Goal: Task Accomplishment & Management: Use online tool/utility

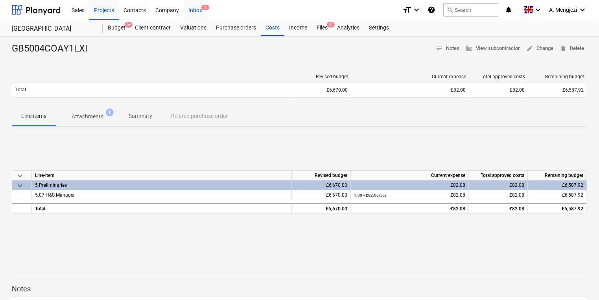
click at [201, 16] on div "Inbox 1" at bounding box center [195, 10] width 23 height 20
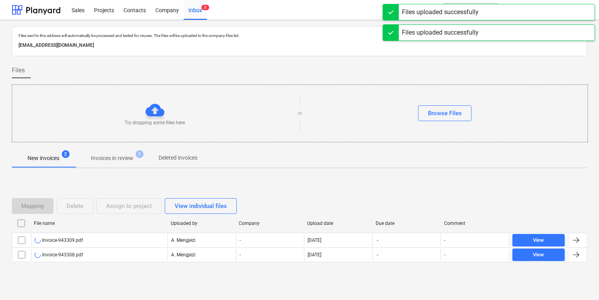
click at [44, 85] on div "Try dropping some files here or Browse Files" at bounding box center [300, 114] width 576 height 58
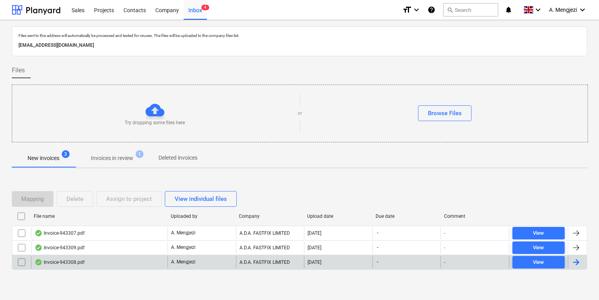
click at [146, 262] on div "Invoice-943308.pdf" at bounding box center [99, 262] width 136 height 13
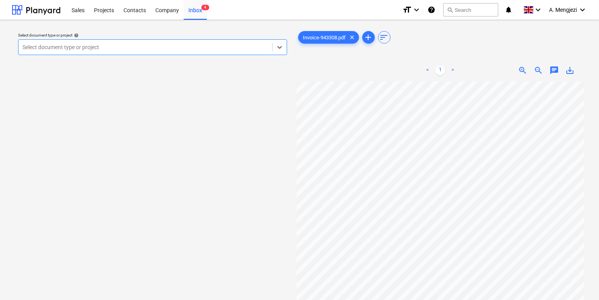
click at [238, 42] on div "Select document type or project" at bounding box center [145, 47] width 254 height 11
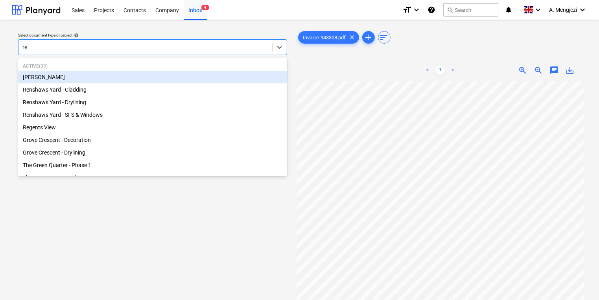
type input "ren"
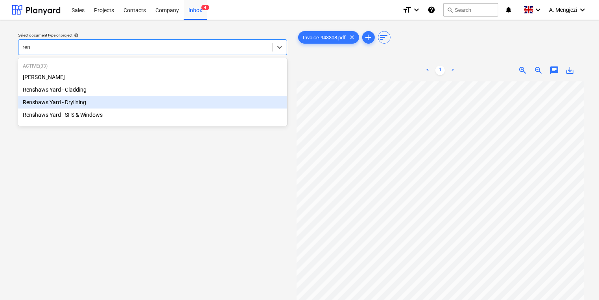
click at [125, 98] on div "Renshaws Yard - Drylining" at bounding box center [152, 102] width 269 height 13
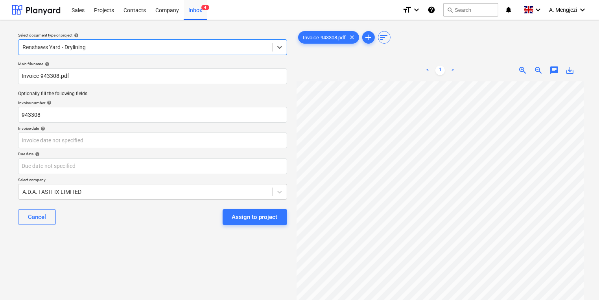
click at [155, 151] on div "Due date help" at bounding box center [152, 153] width 269 height 5
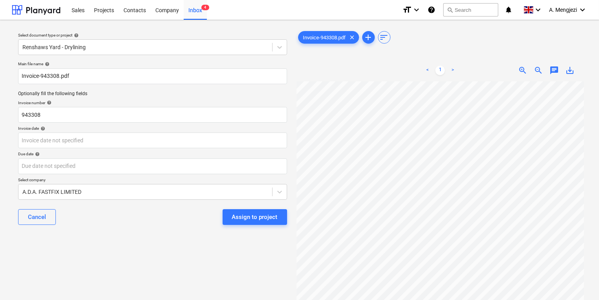
click at [228, 149] on div "Main file name help Invoice-943308.pdf Optionally fill the following fields Inv…" at bounding box center [152, 146] width 275 height 176
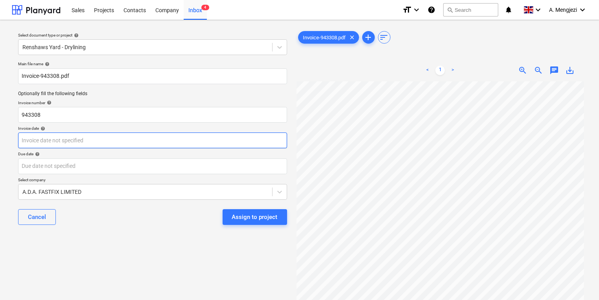
click at [227, 147] on body "Sales Projects Contacts Company Inbox 4 format_size keyboard_arrow_down help se…" at bounding box center [299, 150] width 599 height 300
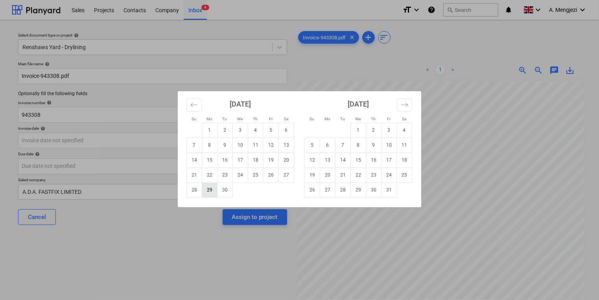
click at [213, 192] on td "29" at bounding box center [209, 189] width 15 height 15
type input "[DATE]"
click at [198, 158] on body "Sales Projects Contacts Company Inbox 4 format_size keyboard_arrow_down help se…" at bounding box center [299, 150] width 599 height 300
click at [391, 192] on td "31" at bounding box center [388, 189] width 15 height 15
type input "[DATE]"
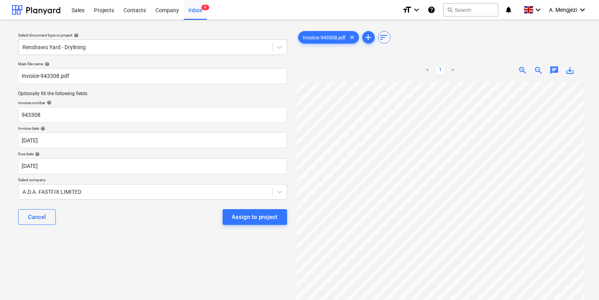
click at [256, 226] on div "Cancel Assign to project" at bounding box center [152, 217] width 269 height 28
click at [251, 218] on div "Assign to project" at bounding box center [255, 217] width 46 height 10
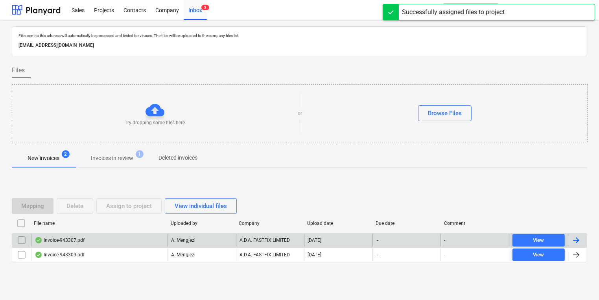
click at [209, 236] on div "A. Mengjezi" at bounding box center [202, 240] width 68 height 13
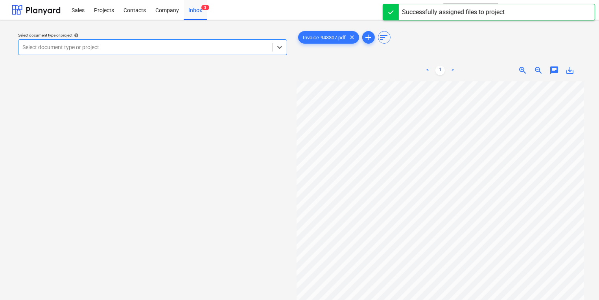
click at [85, 55] on div "Select document type or project" at bounding box center [152, 47] width 269 height 16
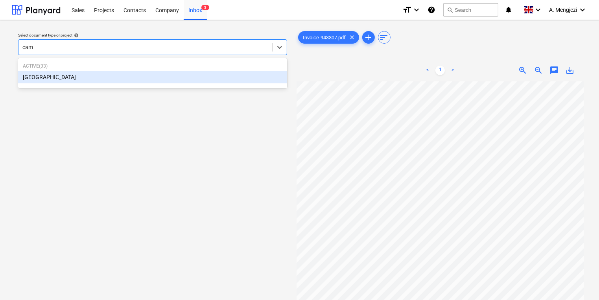
type input "camd"
click at [72, 82] on div "[GEOGRAPHIC_DATA]" at bounding box center [152, 77] width 269 height 13
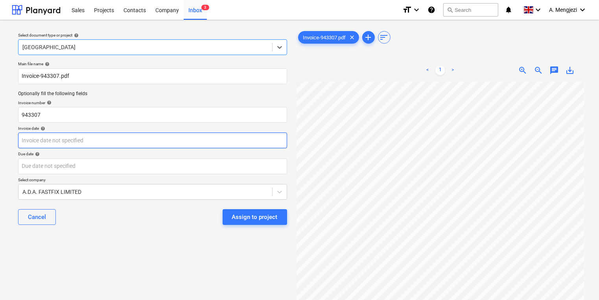
click at [63, 138] on body "Sales Projects Contacts Company Inbox 3 format_size keyboard_arrow_down help se…" at bounding box center [299, 150] width 599 height 300
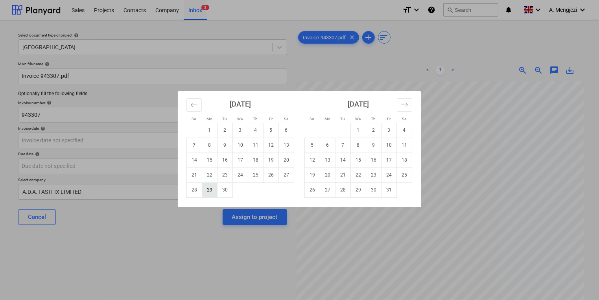
click at [210, 192] on td "29" at bounding box center [209, 189] width 15 height 15
type input "[DATE]"
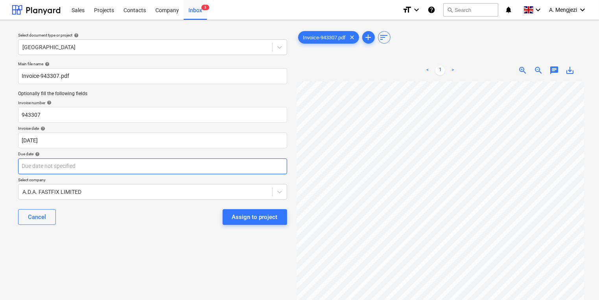
click at [198, 172] on body "Sales Projects Contacts Company Inbox 3 format_size keyboard_arrow_down help se…" at bounding box center [299, 150] width 599 height 300
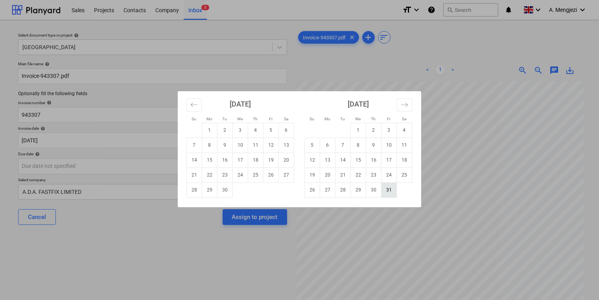
click at [392, 190] on td "31" at bounding box center [388, 189] width 15 height 15
type input "[DATE]"
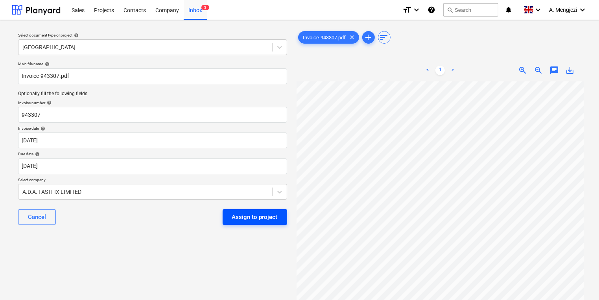
click at [252, 223] on button "Assign to project" at bounding box center [255, 217] width 64 height 16
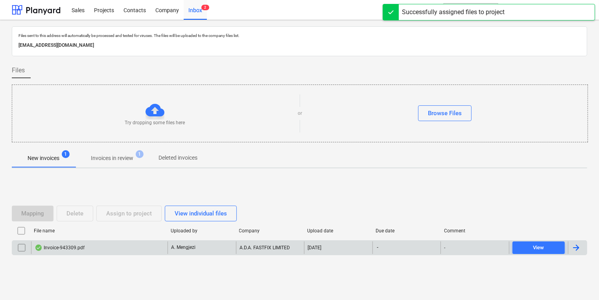
click at [130, 242] on div "Invoice-943309.pdf" at bounding box center [99, 247] width 136 height 13
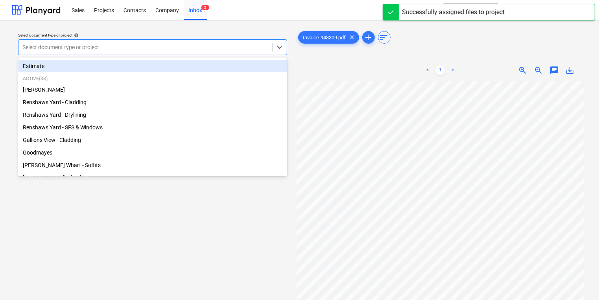
click at [149, 50] on div at bounding box center [145, 47] width 246 height 8
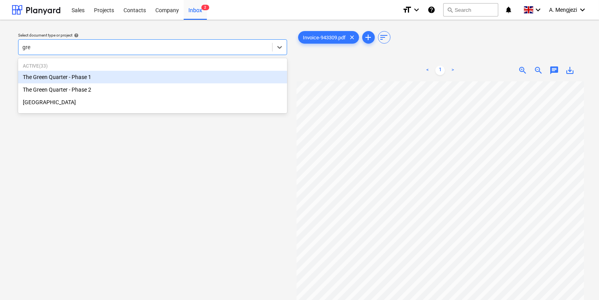
type input "gree"
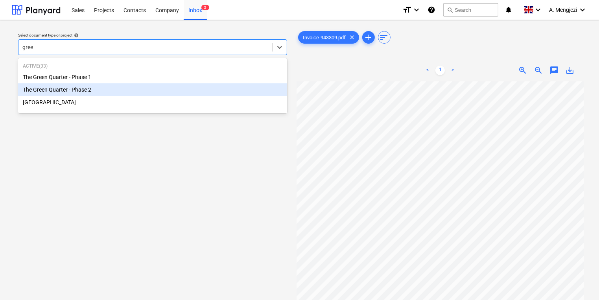
click at [130, 90] on div "The Green Quarter - Phase 2" at bounding box center [152, 89] width 269 height 13
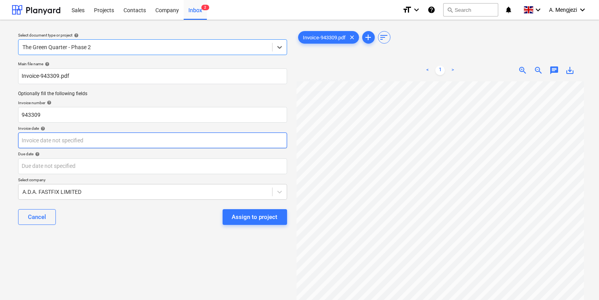
click at [123, 138] on body "Sales Projects Contacts Company Inbox 2 format_size keyboard_arrow_down help se…" at bounding box center [299, 150] width 599 height 300
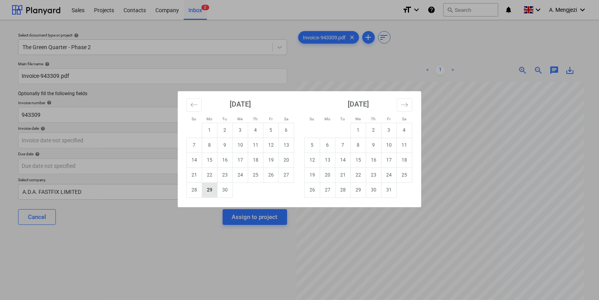
click at [211, 193] on td "29" at bounding box center [209, 189] width 15 height 15
type input "[DATE]"
click at [209, 163] on body "Sales Projects Contacts Company Inbox 2 format_size keyboard_arrow_down help se…" at bounding box center [299, 150] width 599 height 300
click at [387, 186] on td "31" at bounding box center [388, 189] width 15 height 15
type input "[DATE]"
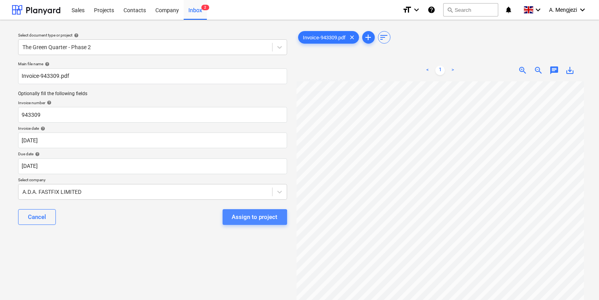
click at [238, 218] on div "Assign to project" at bounding box center [255, 217] width 46 height 10
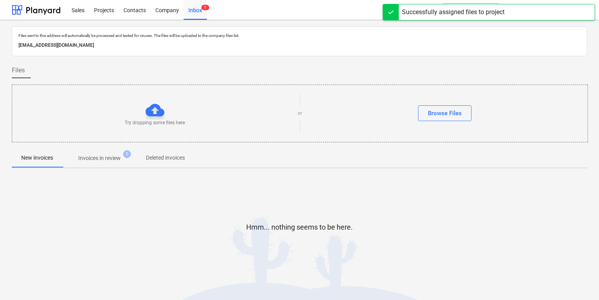
click at [105, 144] on div at bounding box center [299, 145] width 575 height 6
click at [107, 160] on p "Invoices in review" at bounding box center [99, 158] width 42 height 8
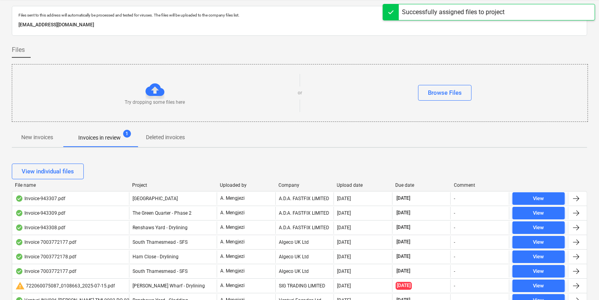
scroll to position [31, 0]
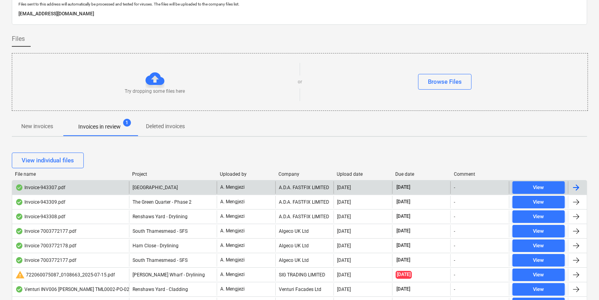
click at [179, 182] on div "[GEOGRAPHIC_DATA]" at bounding box center [173, 187] width 88 height 13
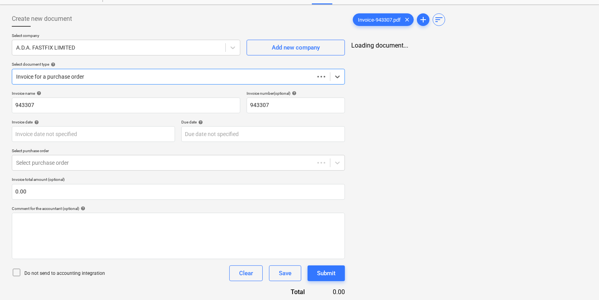
scroll to position [34, 0]
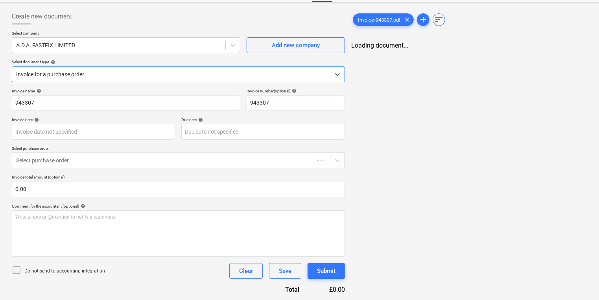
type input "[DATE]"
click at [574, 155] on div "Invoice-943307.pdf clear add sort Loading document..." at bounding box center [469, 254] width 242 height 497
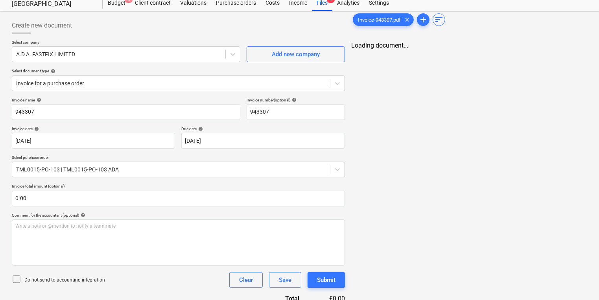
scroll to position [63, 0]
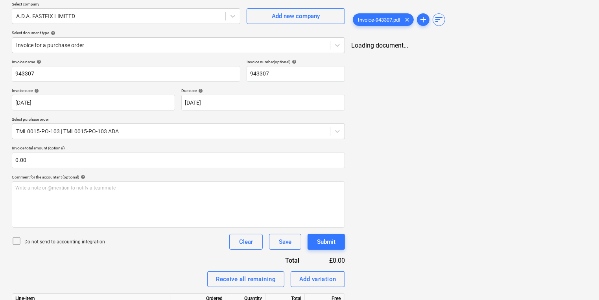
click at [381, 135] on div "Invoice-943307.pdf clear add sort Loading document..." at bounding box center [469, 224] width 242 height 497
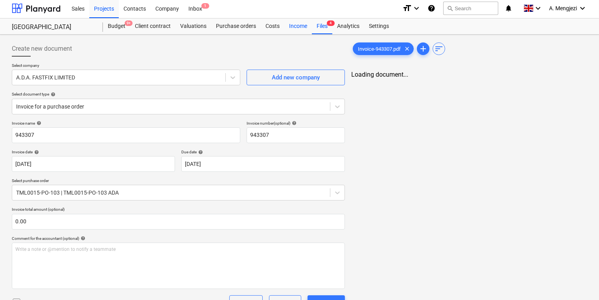
scroll to position [0, 0]
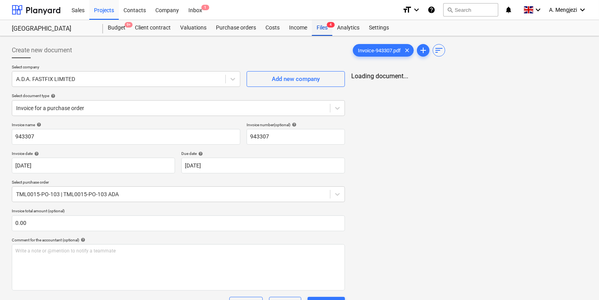
click at [322, 26] on div "Files 4" at bounding box center [322, 28] width 20 height 16
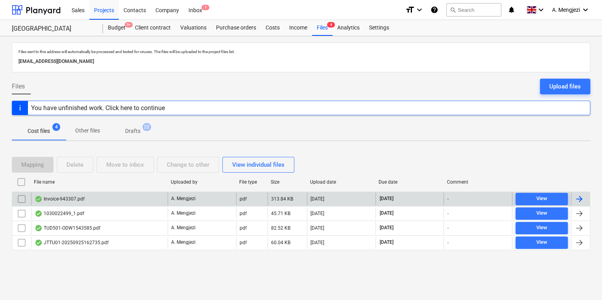
click at [78, 200] on div "Invoice-943307.pdf" at bounding box center [60, 199] width 50 height 6
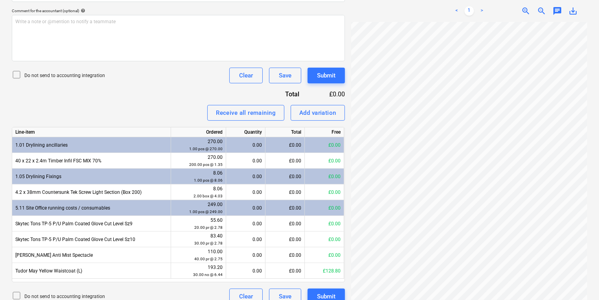
scroll to position [240, 0]
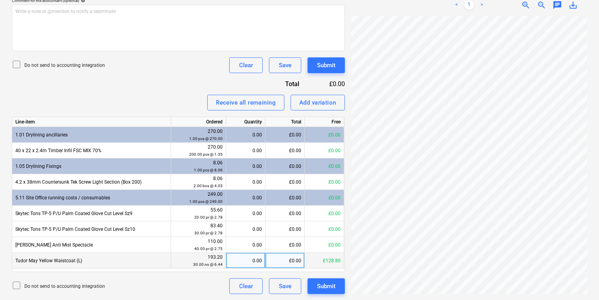
click at [244, 260] on div "0.00" at bounding box center [245, 261] width 33 height 16
type input "20"
click at [343, 288] on button "Submit" at bounding box center [326, 286] width 37 height 16
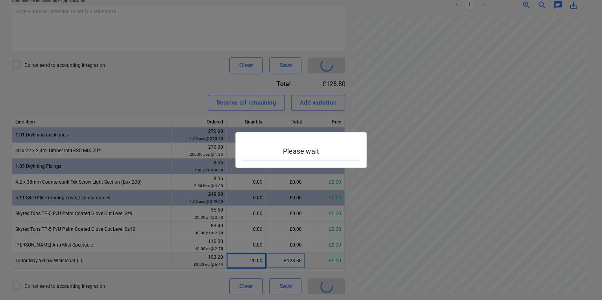
scroll to position [141, 60]
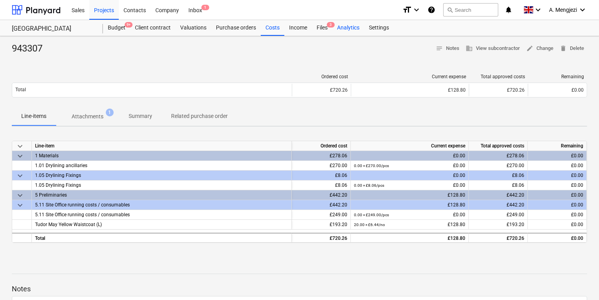
click at [335, 27] on div "Analytics" at bounding box center [348, 28] width 32 height 16
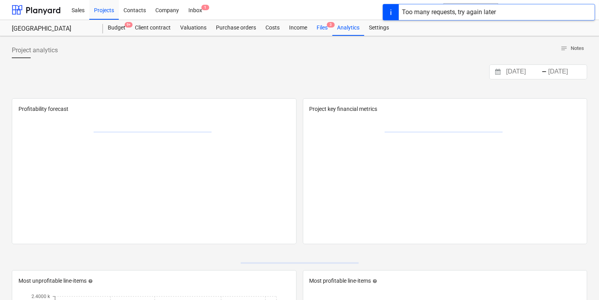
click at [327, 28] on div "Files 3" at bounding box center [322, 28] width 20 height 16
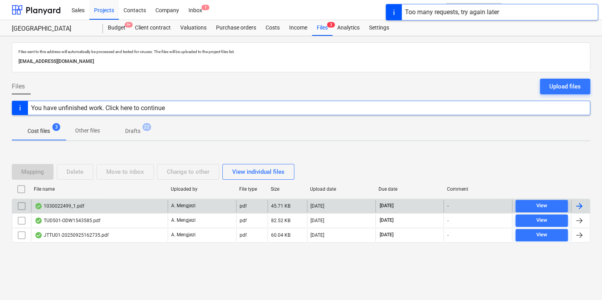
click at [219, 206] on div "A. Mengjezi" at bounding box center [202, 206] width 68 height 13
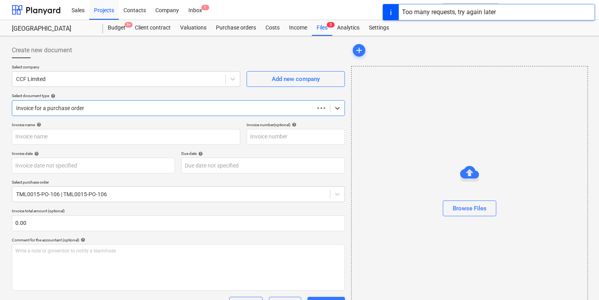
type input "1030022499"
type input "[DATE]"
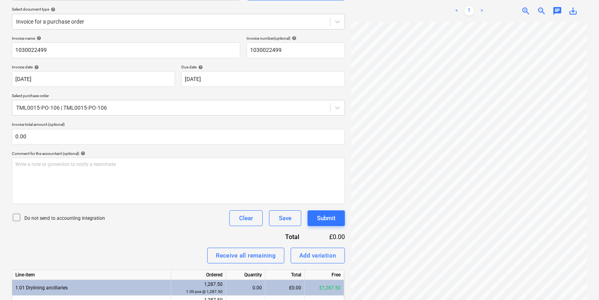
scroll to position [129, 0]
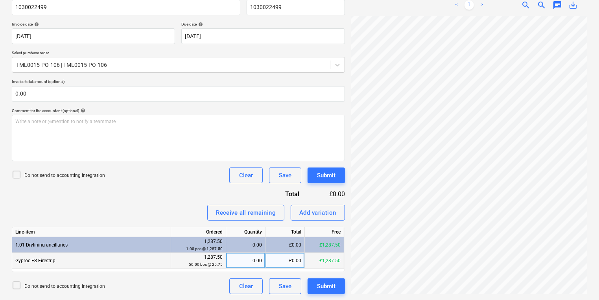
click at [241, 261] on div "0.00" at bounding box center [245, 261] width 33 height 16
type input "50"
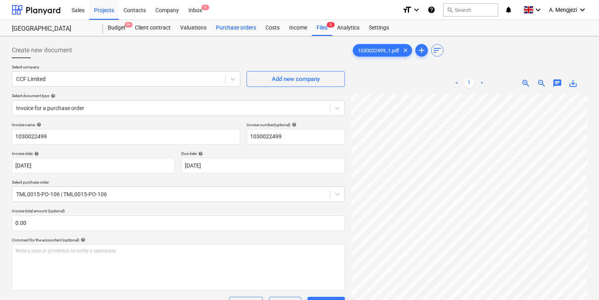
click at [240, 22] on div "Purchase orders" at bounding box center [236, 28] width 50 height 16
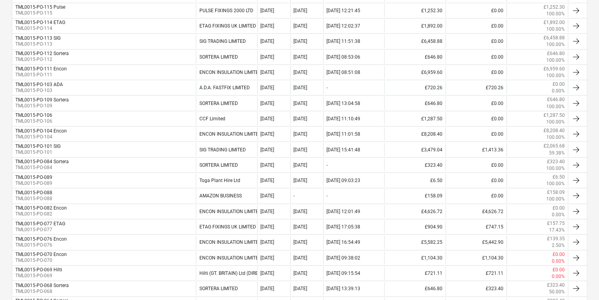
scroll to position [220, 0]
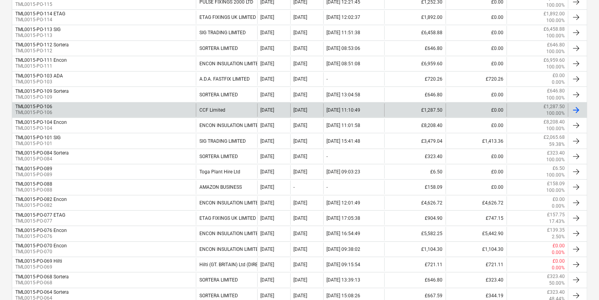
click at [101, 112] on div "TML0015-PO-106 TML0015-PO-106" at bounding box center [104, 109] width 184 height 13
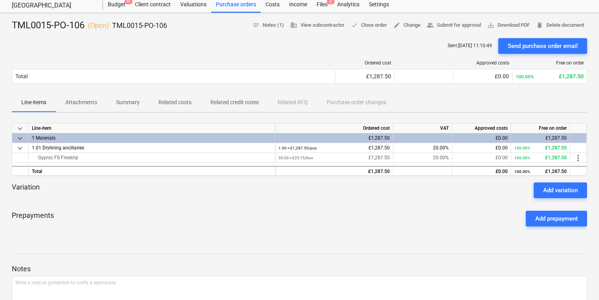
scroll to position [6, 0]
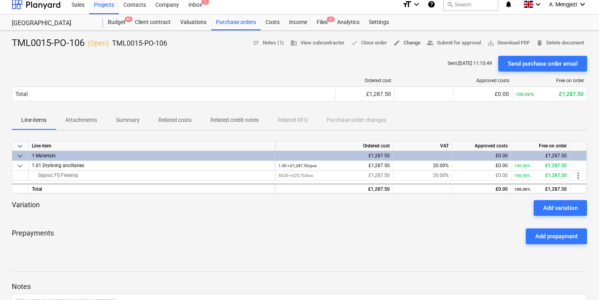
click at [407, 45] on span "edit Change" at bounding box center [406, 43] width 27 height 9
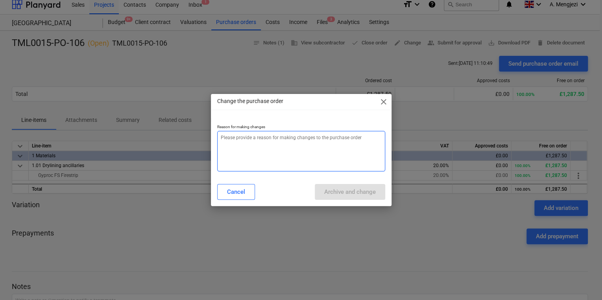
click at [330, 158] on textarea at bounding box center [301, 151] width 168 height 41
type textarea "x"
type textarea "p"
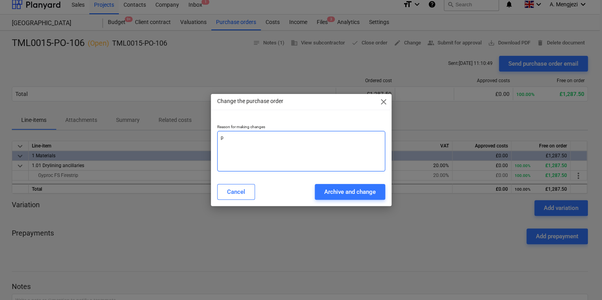
type textarea "x"
type textarea "pr"
type textarea "x"
type textarea "pri"
type textarea "x"
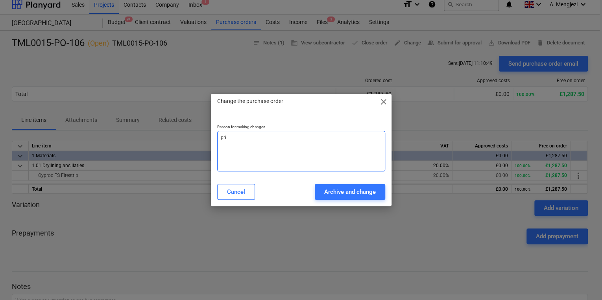
type textarea "pric"
type textarea "x"
type textarea "price"
type textarea "x"
type textarea "price"
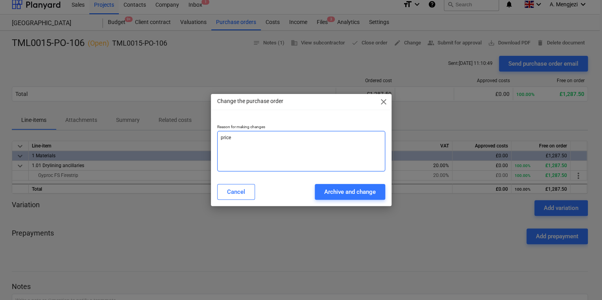
type textarea "x"
type textarea "price c"
type textarea "x"
type textarea "price ch"
type textarea "x"
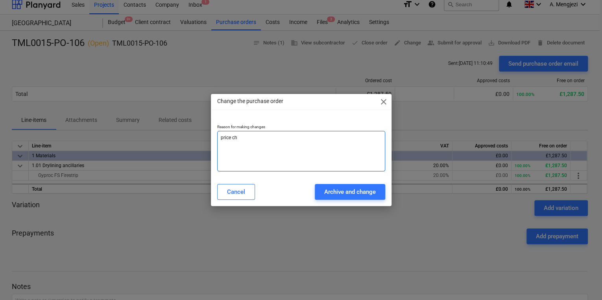
type textarea "price cha"
type textarea "x"
type textarea "price chan"
type textarea "x"
type textarea "[PERSON_NAME]"
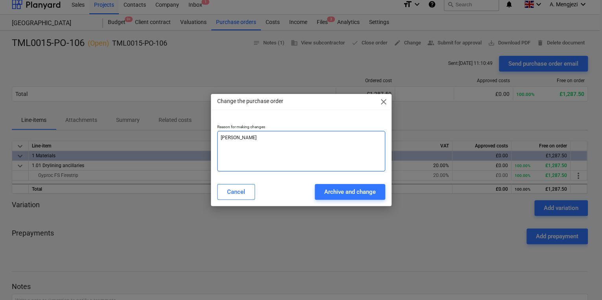
type textarea "x"
type textarea "price change"
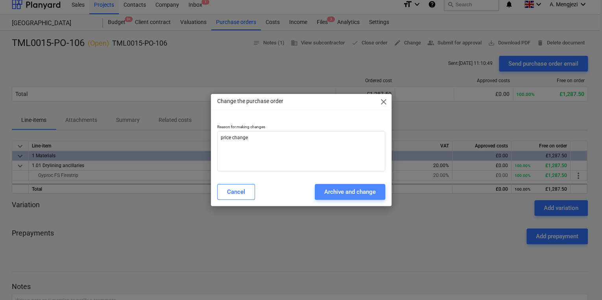
click at [350, 188] on div "Archive and change" at bounding box center [350, 192] width 52 height 10
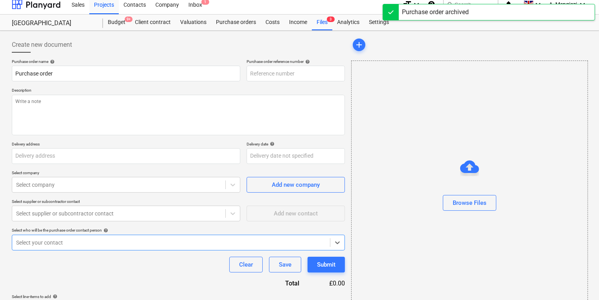
type textarea "x"
type input "TML0015-PO-118"
type textarea "x"
type input "TML0015-PO-106"
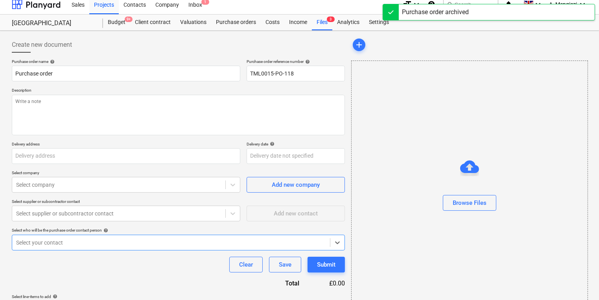
type textarea "Site contact [PERSON_NAME] [PHONE_NUMBER]"
type input "St [PERSON_NAME] plc, [STREET_ADDRESS]"
type input "[DATE]"
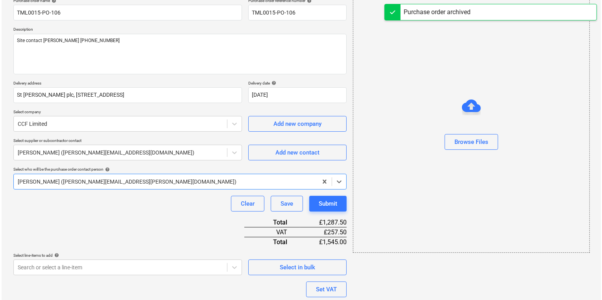
scroll to position [131, 0]
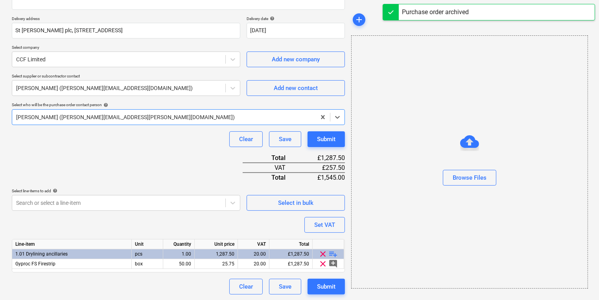
type textarea "x"
click at [212, 256] on div "1,287.50" at bounding box center [216, 254] width 37 height 10
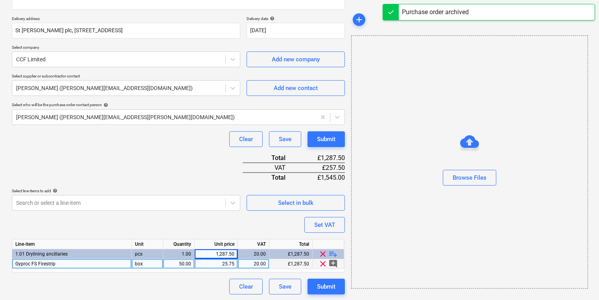
click at [212, 262] on div "25.75" at bounding box center [216, 264] width 37 height 10
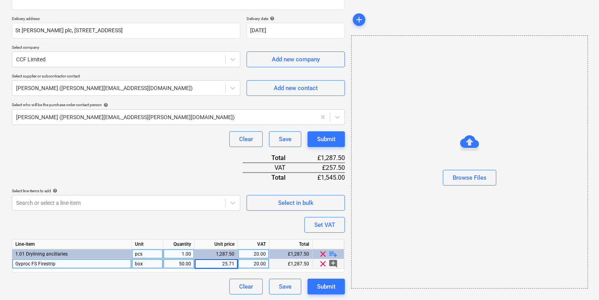
type input "25.719"
click at [347, 225] on div "Create new document Purchase order name help TML0015-PO-106 Purchase order refe…" at bounding box center [178, 102] width 339 height 389
click at [339, 285] on button "Submit" at bounding box center [326, 287] width 37 height 16
type textarea "x"
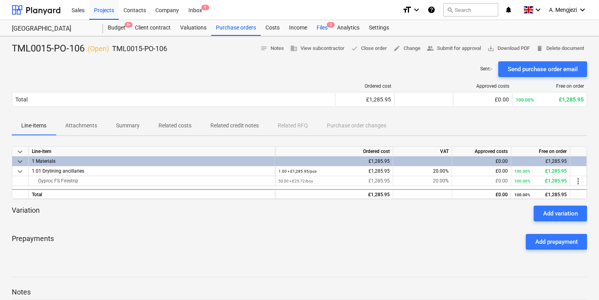
click at [321, 30] on div "Files 3" at bounding box center [322, 28] width 20 height 16
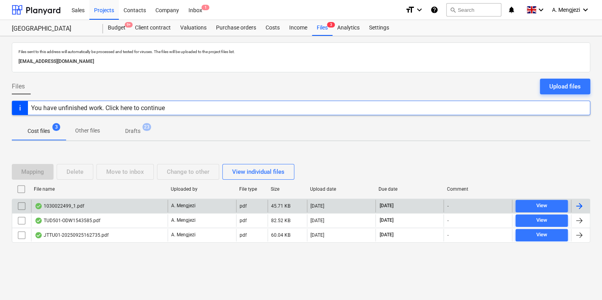
click at [150, 209] on div "1030022499_1.pdf" at bounding box center [99, 206] width 136 height 13
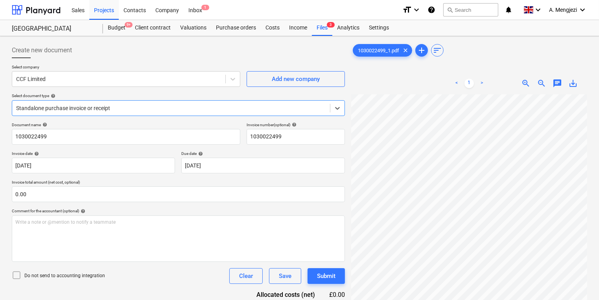
click at [250, 104] on div at bounding box center [171, 108] width 310 height 8
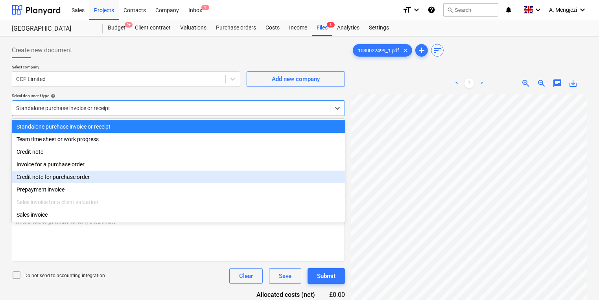
click at [231, 171] on div "Credit note for purchase order" at bounding box center [178, 177] width 333 height 13
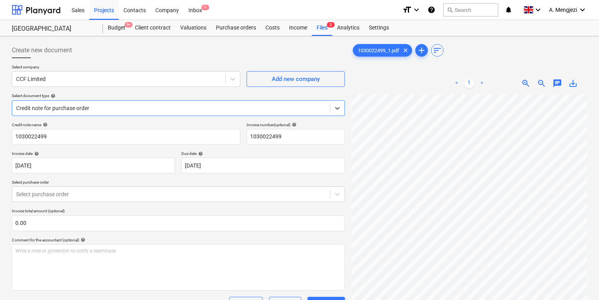
click at [213, 109] on div at bounding box center [171, 108] width 310 height 8
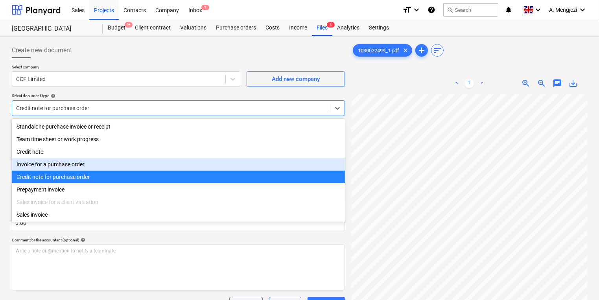
click at [201, 160] on div "Invoice for a purchase order" at bounding box center [178, 164] width 333 height 13
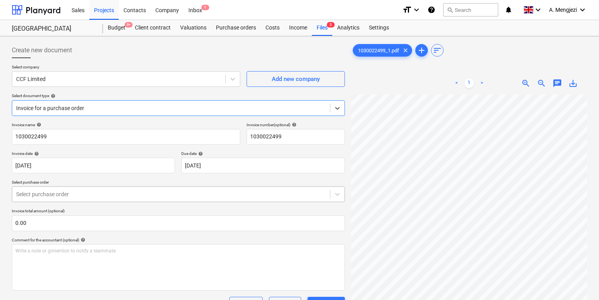
click at [198, 191] on div at bounding box center [171, 194] width 310 height 8
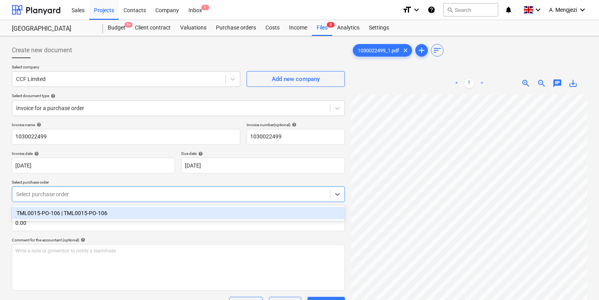
click at [194, 214] on div "TML0015-PO-106 | TML0015-PO-106" at bounding box center [178, 213] width 333 height 13
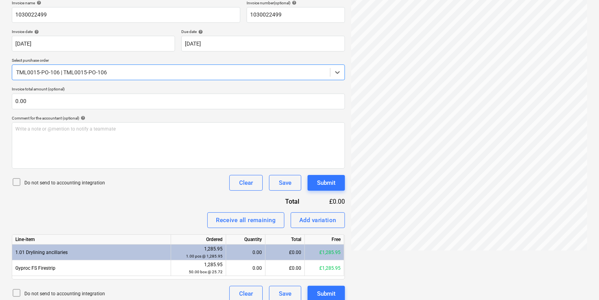
scroll to position [126, 0]
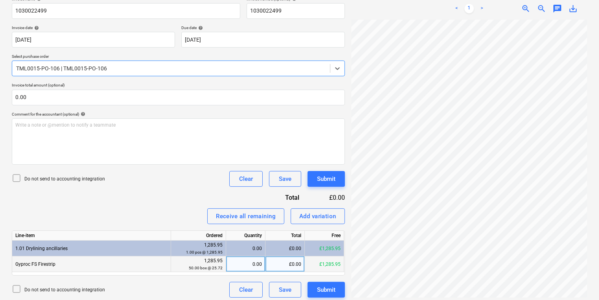
click at [241, 267] on div "0.00" at bounding box center [245, 264] width 33 height 16
type input "50"
click at [319, 199] on div "£1,285.95" at bounding box center [321, 197] width 46 height 9
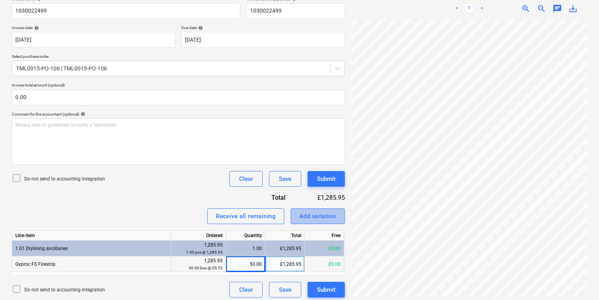
click at [314, 216] on div "Add variation" at bounding box center [317, 216] width 37 height 10
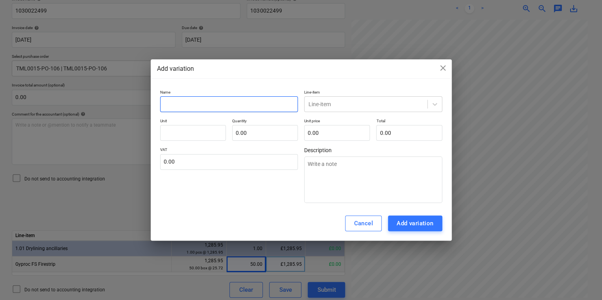
click at [245, 103] on input "text" at bounding box center [229, 104] width 138 height 16
type textarea "x"
type input "r"
type textarea "x"
type input "rp"
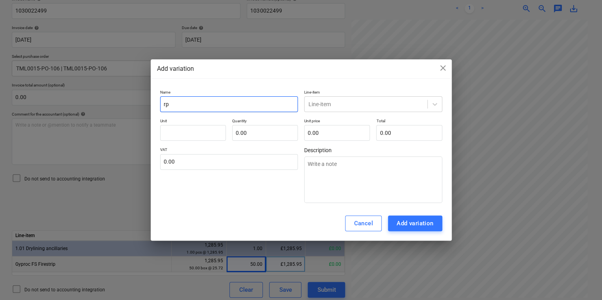
type textarea "x"
type input "r"
type textarea "x"
type input "ro"
type textarea "x"
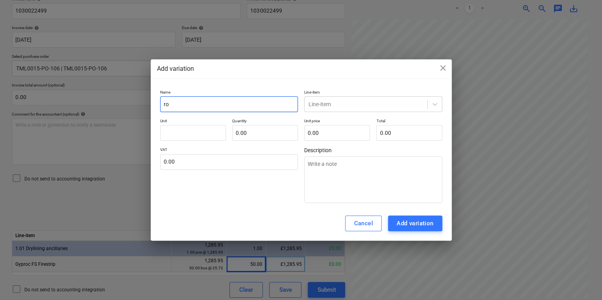
type input "rou"
type textarea "x"
type input "roun"
type textarea "x"
type input "round"
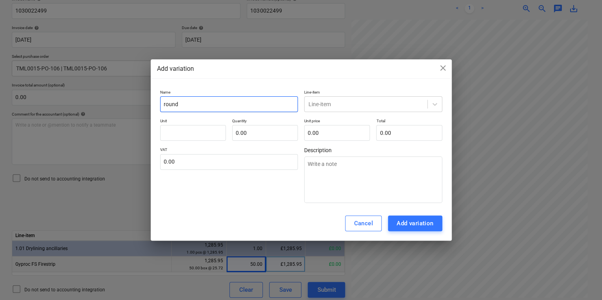
type textarea "x"
type input "roundn"
type textarea "x"
type input "roundng"
type textarea "x"
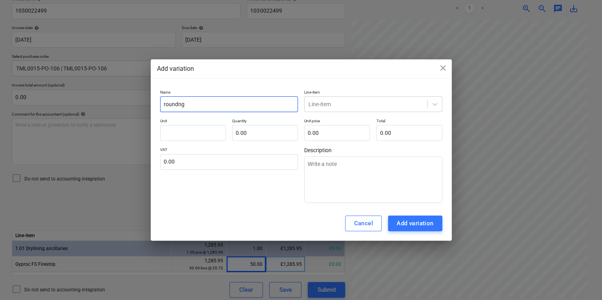
type input "roundn"
type textarea "x"
type input "roundi"
type textarea "x"
type input "roundio"
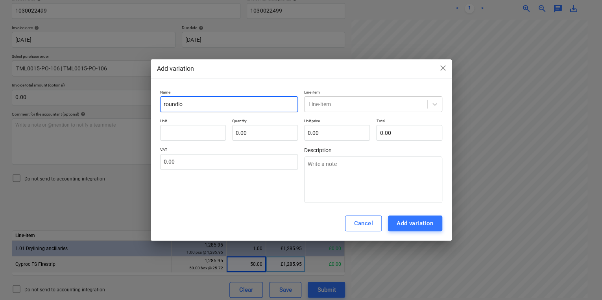
type textarea "x"
type input "roundion"
type textarea "x"
type input "roundiong"
click at [230, 99] on input "roundiong" at bounding box center [229, 104] width 138 height 16
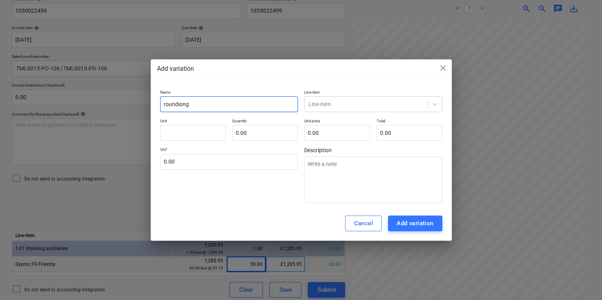
type textarea "x"
type input "roundion"
type textarea "x"
type input "roundio"
type textarea "x"
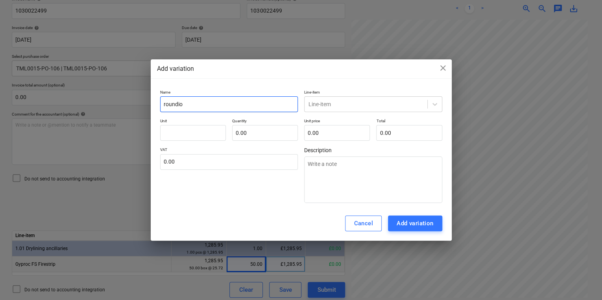
type input "roundi"
type textarea "x"
type input "roundin"
type textarea "x"
type input "rounding"
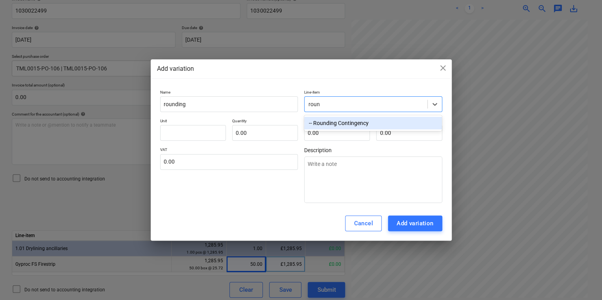
type input "round"
type textarea "x"
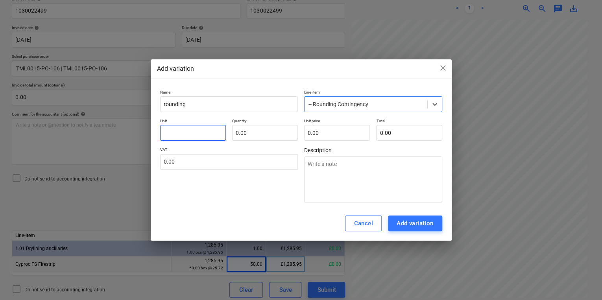
click at [168, 127] on input "text" at bounding box center [193, 133] width 66 height 16
type textarea "x"
type input "p"
type textarea "x"
type input "pc"
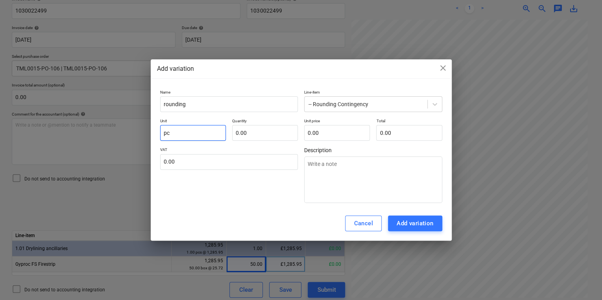
type textarea "x"
type input "pcs"
type textarea "x"
type input "1.00"
click at [315, 138] on input "text" at bounding box center [337, 133] width 66 height 16
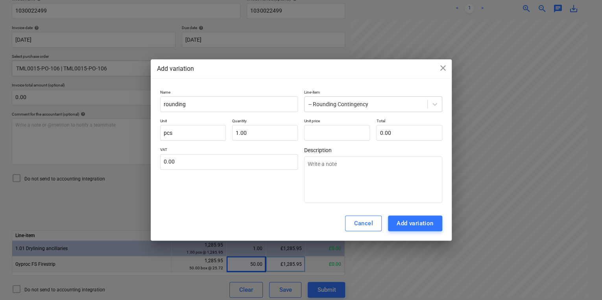
type input "0.00"
click at [450, 71] on div "Add variation close Name rounding Line-item -- Rounding Contingency Unit pcs Qu…" at bounding box center [301, 150] width 301 height 182
click at [445, 68] on span "close" at bounding box center [442, 67] width 9 height 9
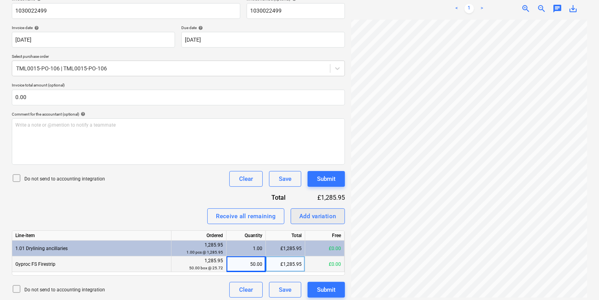
click at [300, 219] on div "Add variation" at bounding box center [317, 216] width 37 height 10
type textarea "x"
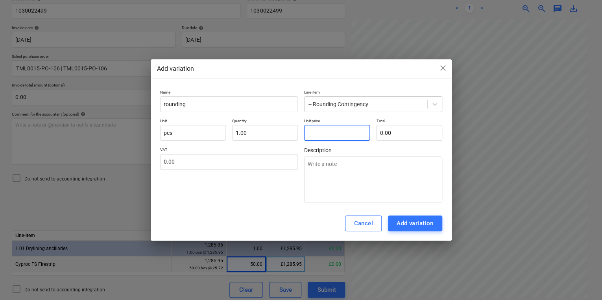
click at [335, 128] on input "text" at bounding box center [337, 133] width 66 height 16
type textarea "x"
type input "0"
type textarea "x"
type input "0."
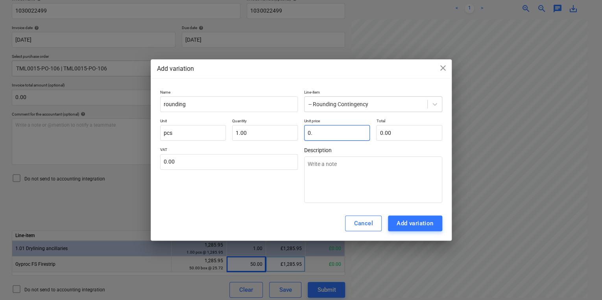
type textarea "x"
type input "0.0"
type textarea "x"
type input "0.02"
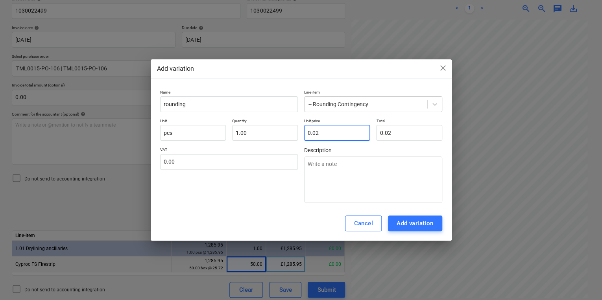
type input "0.02"
click at [406, 222] on div "Add variation" at bounding box center [414, 223] width 37 height 10
type textarea "x"
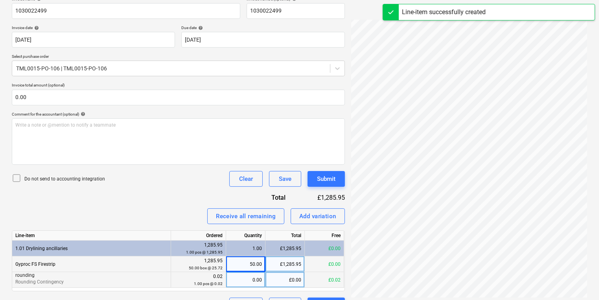
click at [235, 281] on div "0.00" at bounding box center [245, 280] width 33 height 16
type input "1"
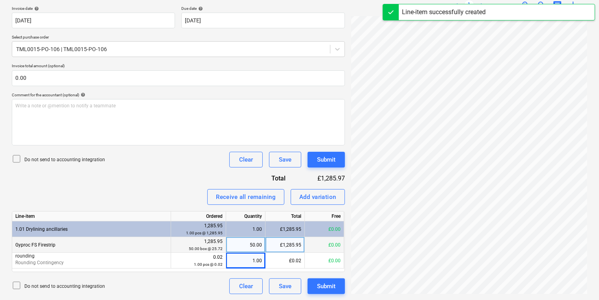
click at [309, 295] on div "Create new document Select company CCF Limited Add new company Select document …" at bounding box center [178, 95] width 339 height 403
click at [322, 289] on div "Submit" at bounding box center [326, 286] width 18 height 10
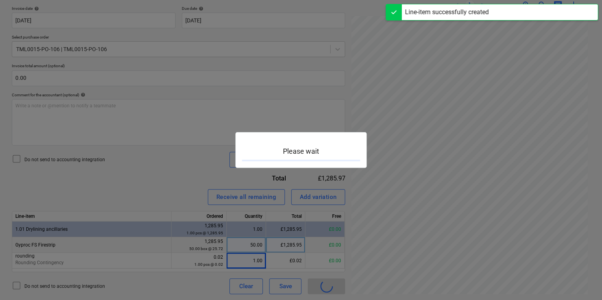
scroll to position [13, 60]
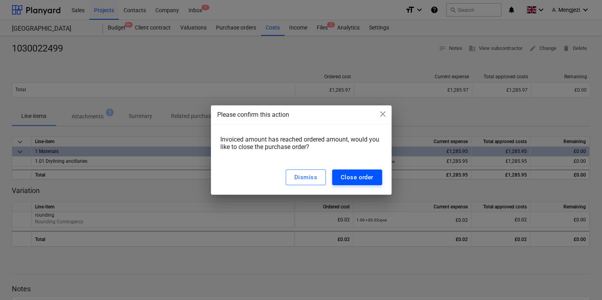
click at [356, 173] on div "Close order" at bounding box center [357, 177] width 33 height 10
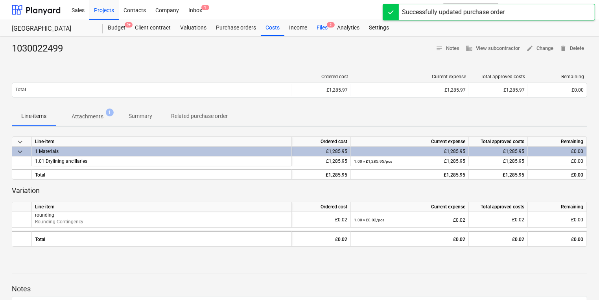
click at [327, 33] on div "Files 2" at bounding box center [322, 28] width 20 height 16
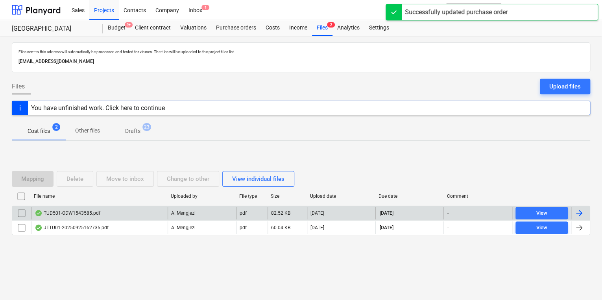
click at [76, 211] on div "TUD501-ODW1543585.pdf" at bounding box center [68, 213] width 66 height 6
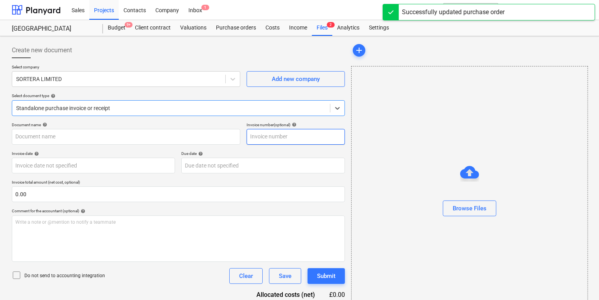
type input "ODW1543585"
type input "[DATE]"
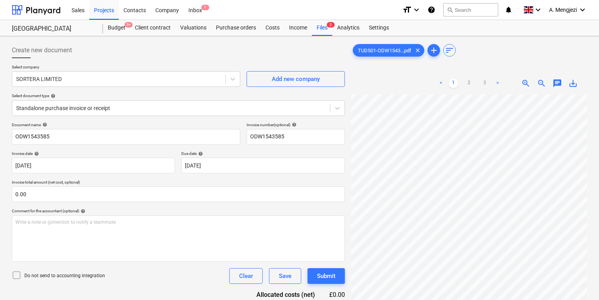
scroll to position [52, 0]
click at [321, 24] on div "Files 2" at bounding box center [322, 28] width 20 height 16
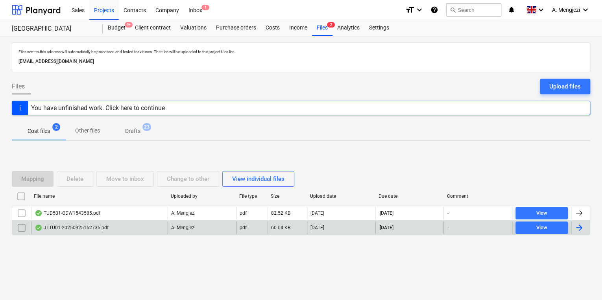
click at [50, 231] on div "JTTU01-20250925162735.pdf" at bounding box center [99, 227] width 136 height 13
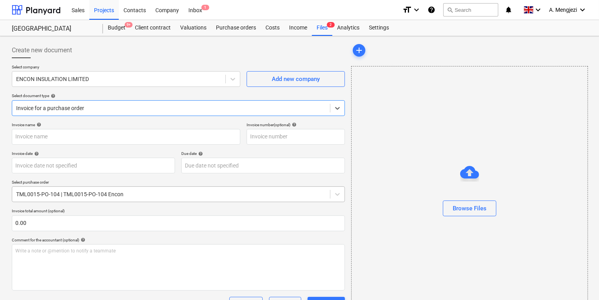
type input "53SI/520776"
type input "[DATE]"
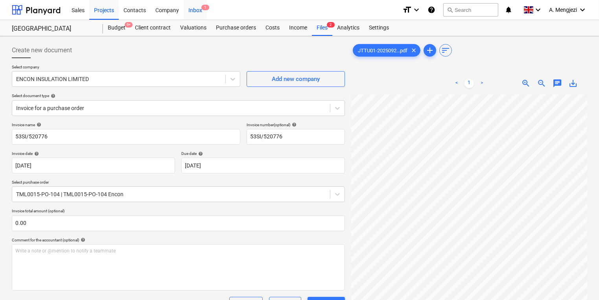
click at [192, 11] on div "Inbox 1" at bounding box center [195, 10] width 23 height 20
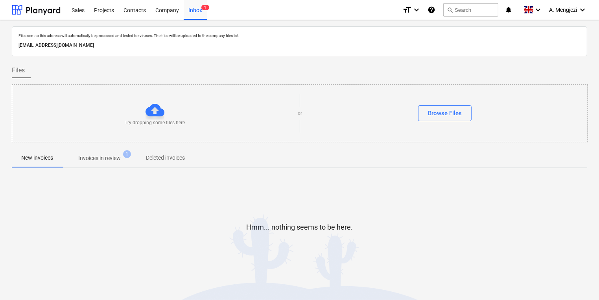
click at [117, 160] on p "Invoices in review" at bounding box center [99, 158] width 42 height 8
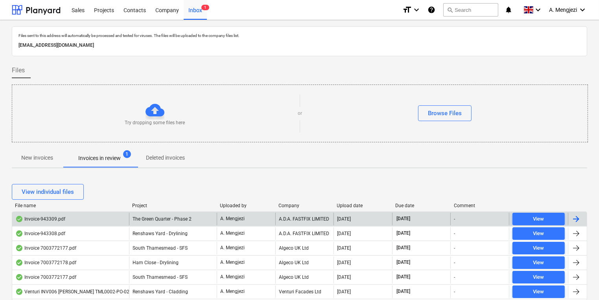
click at [317, 225] on div "Invoice-943309.pdf The Green Quarter - Phase 2 A. Mengjezi A.D.A. FASTFIX LIMIT…" at bounding box center [299, 219] width 575 height 15
click at [129, 217] on div "The Green Quarter - Phase 2" at bounding box center [173, 219] width 88 height 13
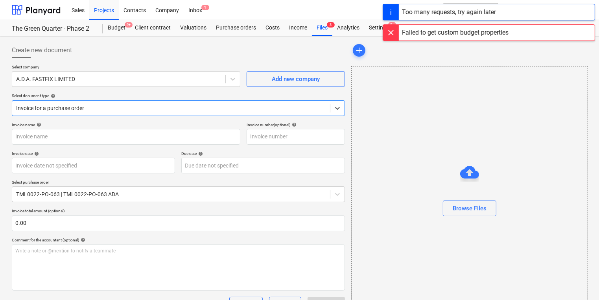
type input "943309"
type input "[DATE]"
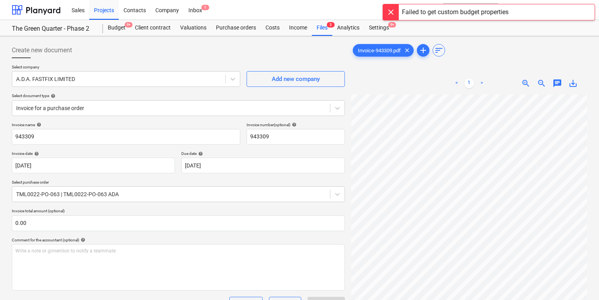
scroll to position [6, 18]
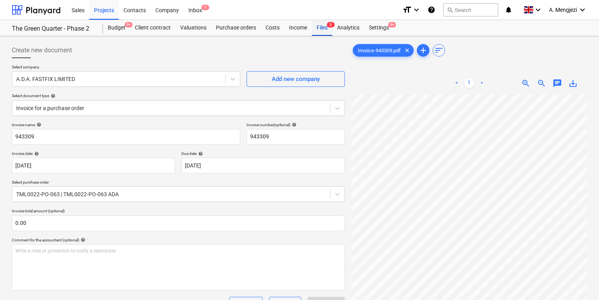
click at [321, 27] on div "Files 3" at bounding box center [322, 28] width 20 height 16
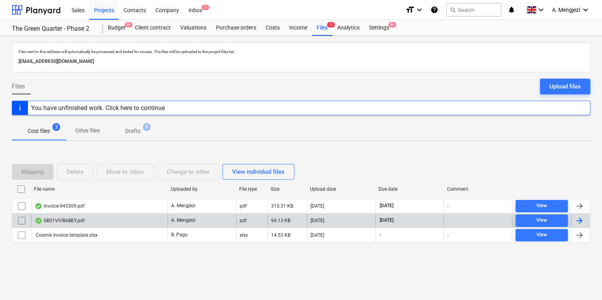
click at [144, 216] on div "GB51VIVBABEY.pdf" at bounding box center [99, 220] width 136 height 13
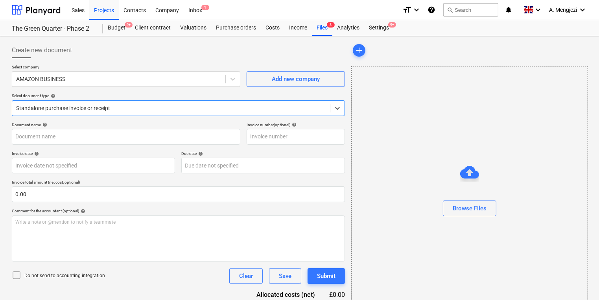
type input "GB51VIVBABEY"
type input "[DATE]"
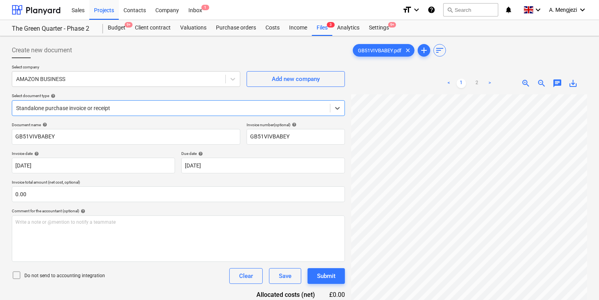
scroll to position [141, 0]
click at [478, 81] on link "2" at bounding box center [476, 83] width 9 height 9
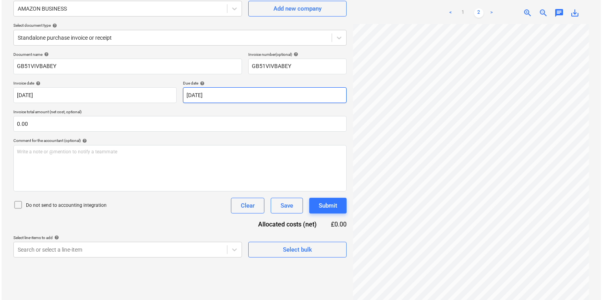
scroll to position [79, 0]
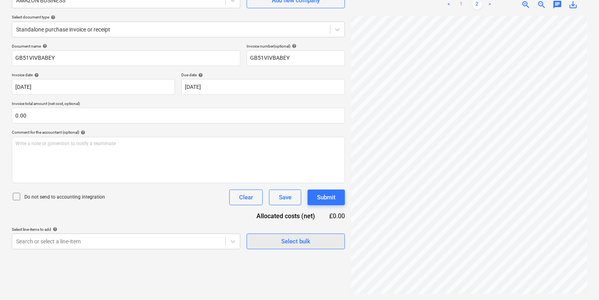
click at [264, 238] on span "Select bulk" at bounding box center [295, 241] width 79 height 10
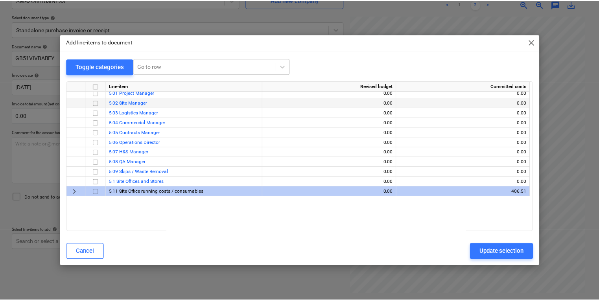
scroll to position [352, 0]
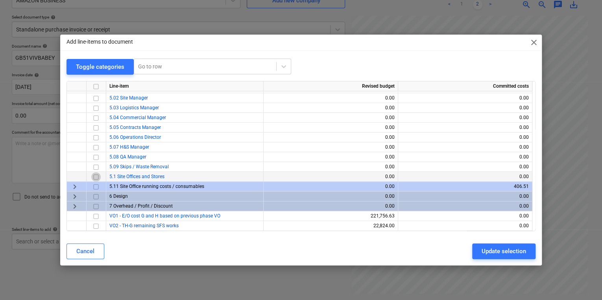
click at [93, 177] on input "checkbox" at bounding box center [95, 176] width 9 height 9
click at [486, 249] on div "Update selection" at bounding box center [503, 251] width 44 height 10
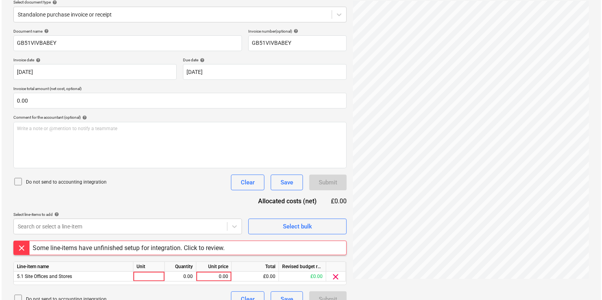
scroll to position [107, 0]
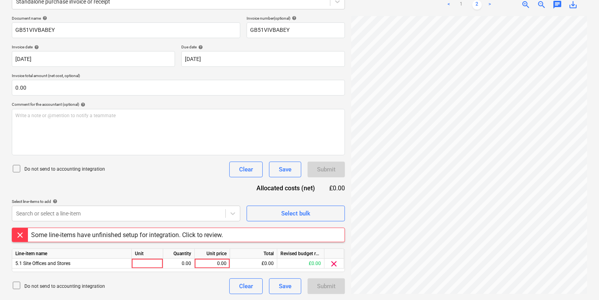
drag, startPoint x: 121, startPoint y: 231, endPoint x: 127, endPoint y: 183, distance: 48.8
click at [123, 203] on div "Document name help GB51VIVBABEY Invoice number (optional) help GB51VIVBABEY Inv…" at bounding box center [178, 155] width 333 height 278
click at [127, 181] on div "Document name help GB51VIVBABEY Invoice number (optional) help GB51VIVBABEY Inv…" at bounding box center [178, 155] width 333 height 278
click at [300, 214] on div "Select bulk" at bounding box center [295, 213] width 29 height 10
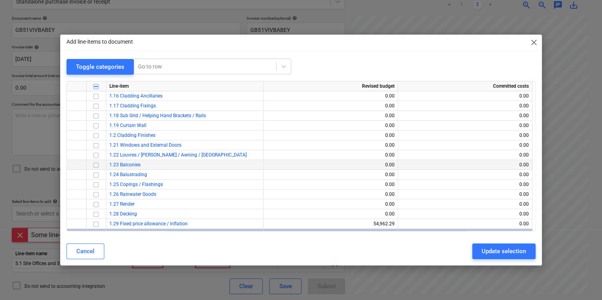
scroll to position [352, 0]
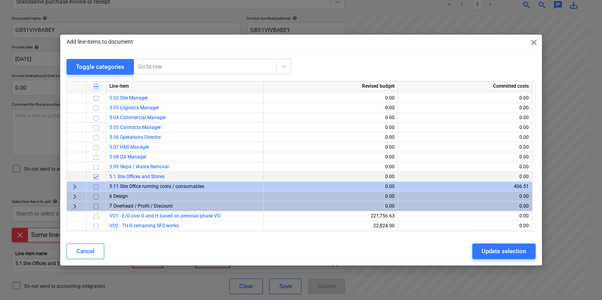
click at [95, 176] on input "checkbox" at bounding box center [95, 176] width 9 height 9
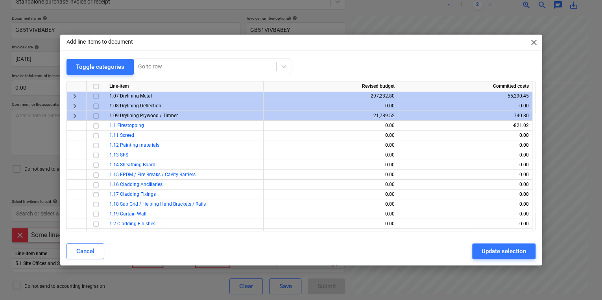
scroll to position [0, 0]
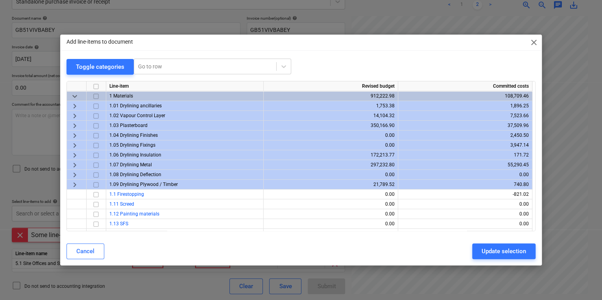
click at [99, 96] on input "checkbox" at bounding box center [95, 95] width 9 height 9
click at [96, 94] on input "checkbox" at bounding box center [95, 95] width 9 height 9
click at [74, 94] on span "keyboard_arrow_down" at bounding box center [74, 95] width 9 height 9
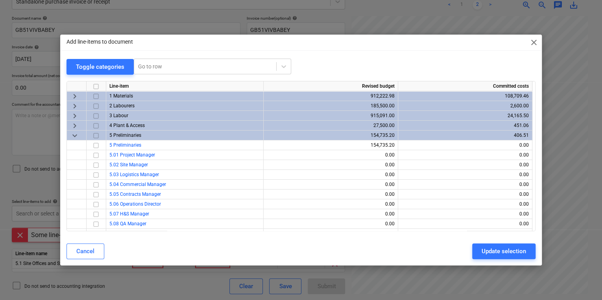
click at [74, 97] on span "keyboard_arrow_right" at bounding box center [74, 95] width 9 height 9
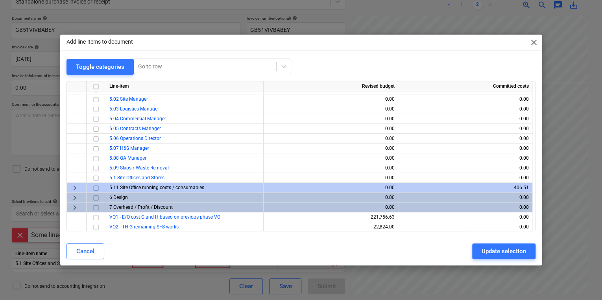
scroll to position [352, 0]
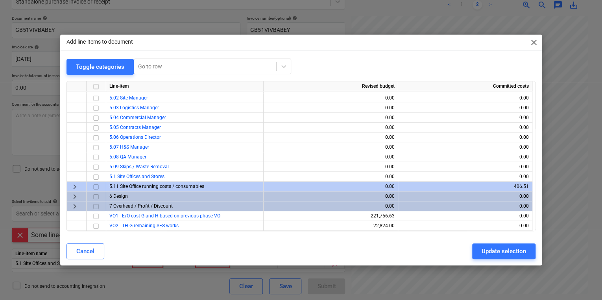
click at [74, 189] on span "keyboard_arrow_right" at bounding box center [74, 186] width 9 height 9
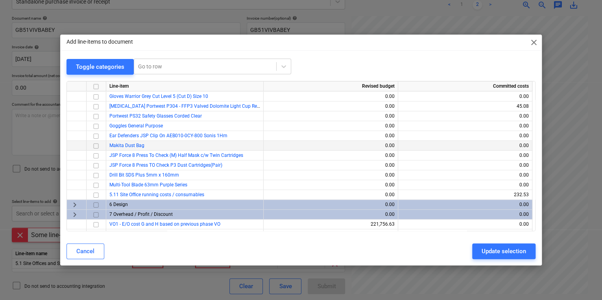
scroll to position [489, 0]
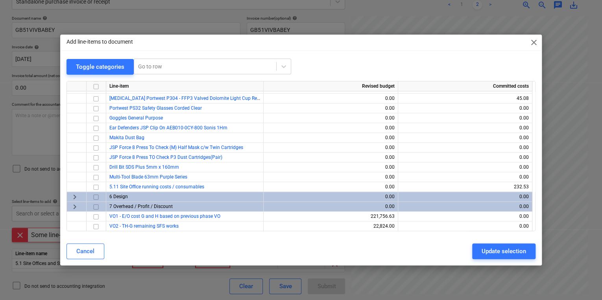
click at [73, 203] on span "keyboard_arrow_right" at bounding box center [74, 206] width 9 height 9
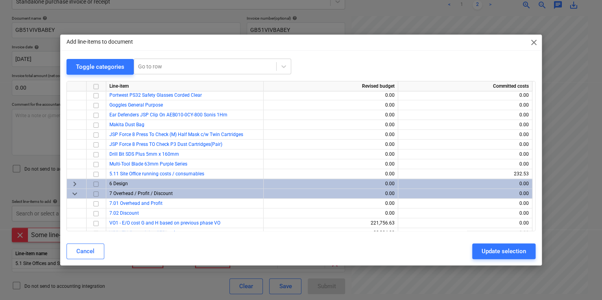
scroll to position [509, 0]
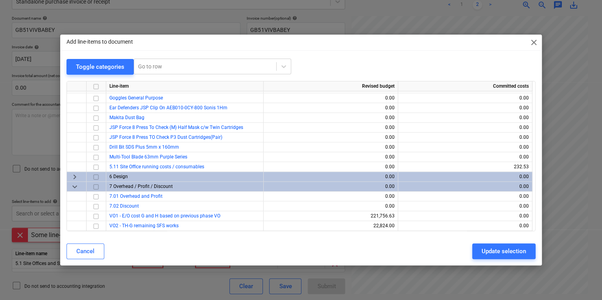
click at [72, 173] on span "keyboard_arrow_right" at bounding box center [74, 176] width 9 height 9
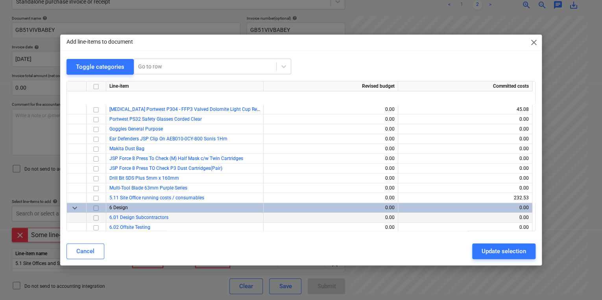
scroll to position [535, 0]
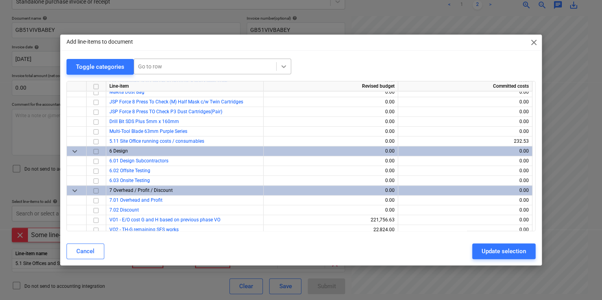
click at [286, 65] on icon at bounding box center [284, 67] width 8 height 8
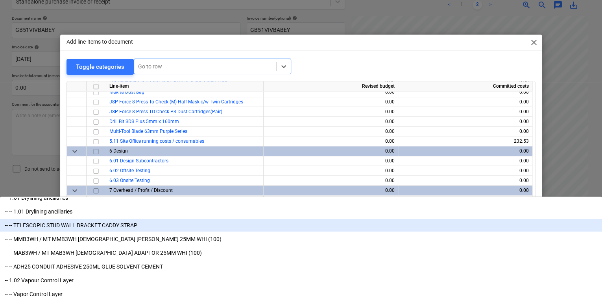
scroll to position [31, 0]
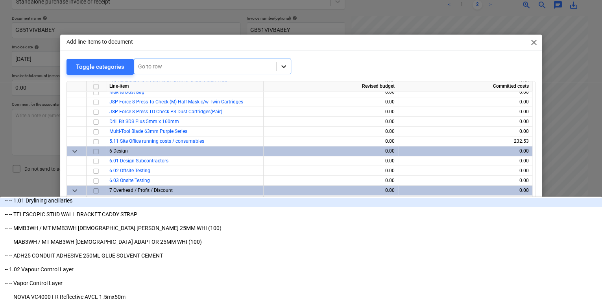
click at [276, 66] on div at bounding box center [283, 66] width 14 height 14
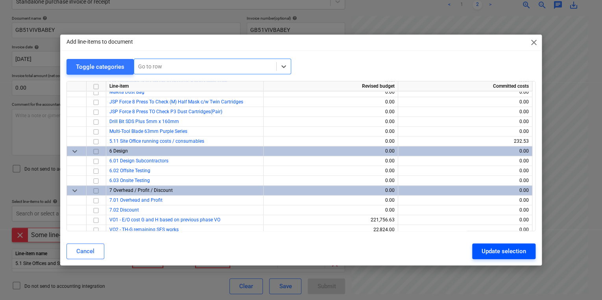
click at [485, 252] on div "Update selection" at bounding box center [503, 251] width 44 height 10
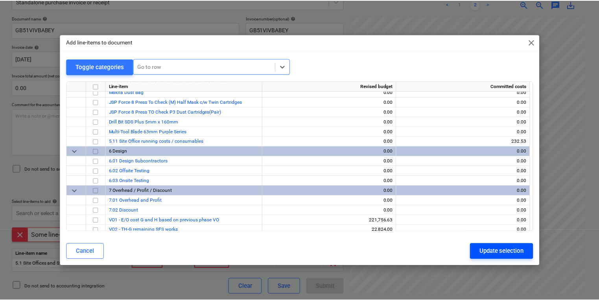
scroll to position [100, 0]
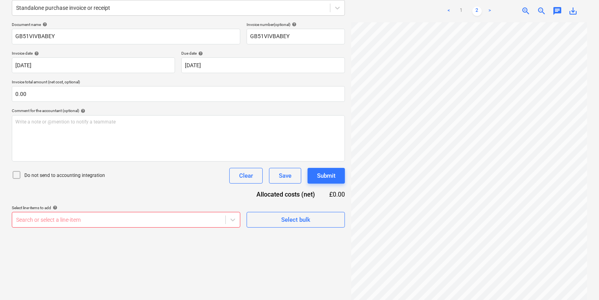
click at [244, 241] on div "Create new document Select company AMAZON BUSINESS Add new company Select docum…" at bounding box center [178, 107] width 339 height 336
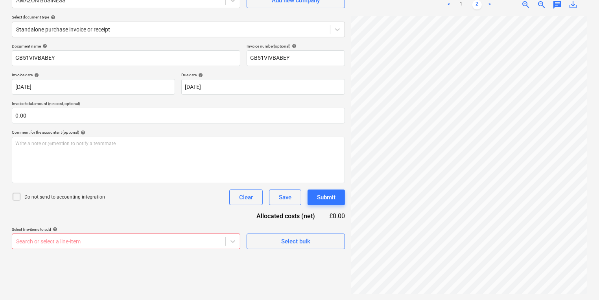
click at [212, 221] on body "Sales Projects Contacts Company Inbox 1 format_size keyboard_arrow_down help se…" at bounding box center [299, 71] width 599 height 300
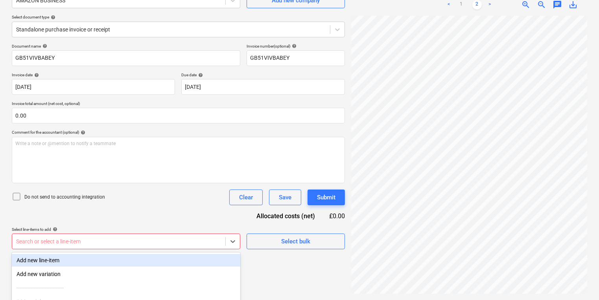
scroll to position [150, 0]
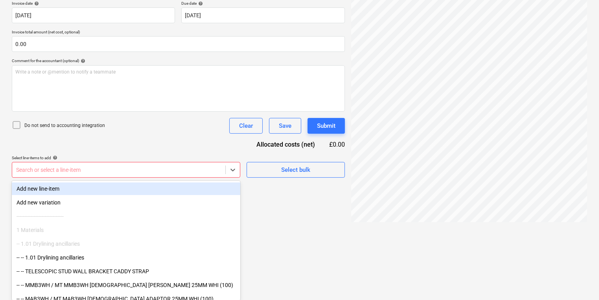
click at [115, 189] on div "Add new line-item" at bounding box center [126, 188] width 228 height 13
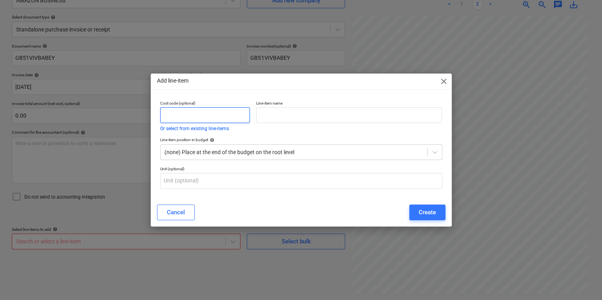
click at [170, 112] on input "text" at bounding box center [205, 115] width 90 height 16
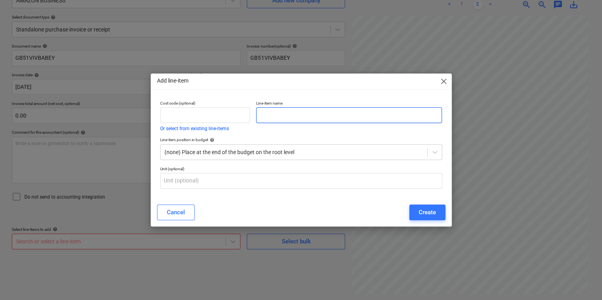
click at [286, 110] on input "text" at bounding box center [349, 115] width 186 height 16
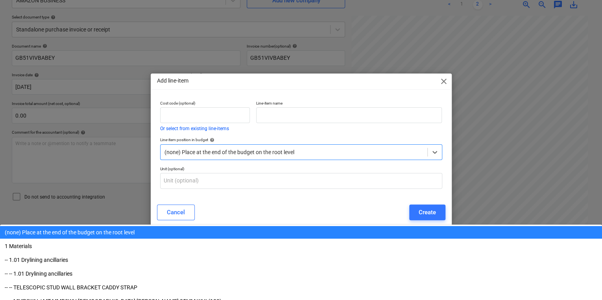
click at [321, 160] on div "(none) Place at the end of the budget on the root level" at bounding box center [301, 152] width 282 height 16
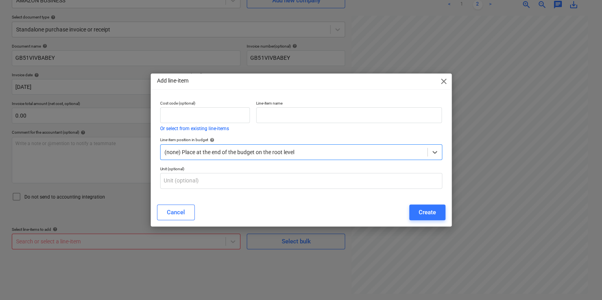
click at [315, 149] on div at bounding box center [293, 152] width 259 height 8
click at [300, 113] on input "text" at bounding box center [349, 115] width 186 height 16
click at [440, 79] on span "close" at bounding box center [443, 81] width 9 height 9
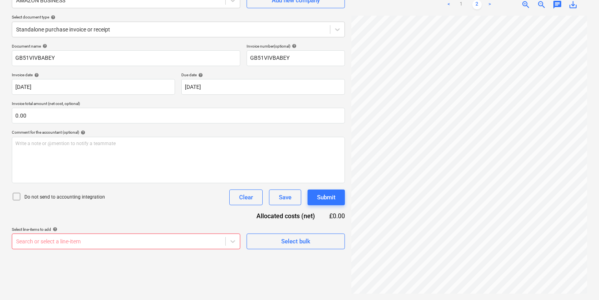
click at [206, 242] on div at bounding box center [118, 242] width 205 height 8
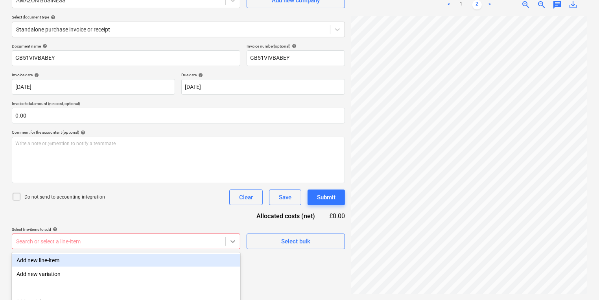
click at [234, 221] on body "Sales Projects Contacts Company Inbox 1 format_size keyboard_arrow_down help se…" at bounding box center [299, 71] width 599 height 300
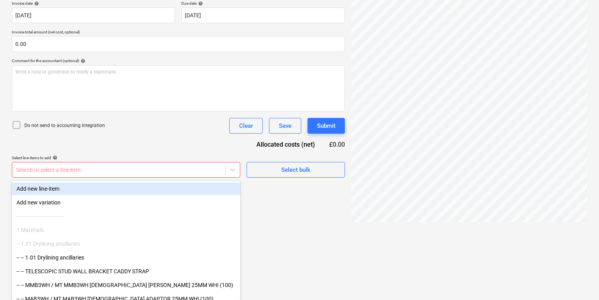
click at [127, 189] on div "Add new line-item" at bounding box center [126, 188] width 228 height 13
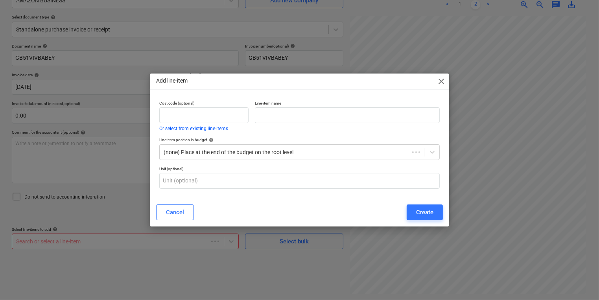
scroll to position [79, 0]
click at [346, 111] on input "text" at bounding box center [349, 115] width 186 height 16
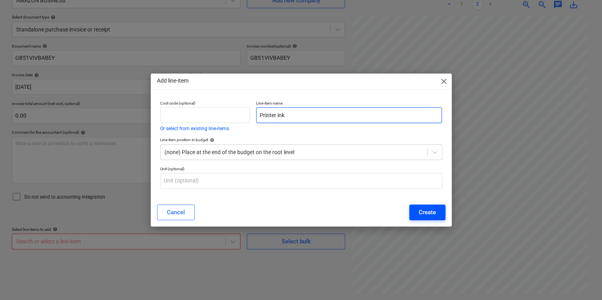
type input "Printer ink"
click at [426, 205] on button "Create" at bounding box center [427, 213] width 36 height 16
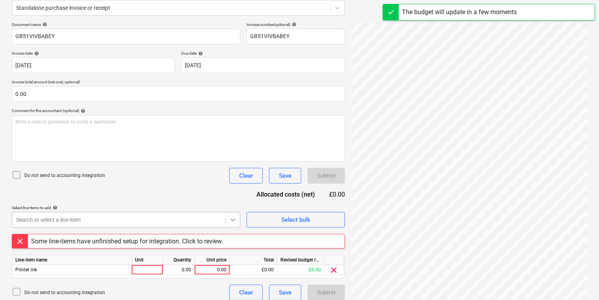
scroll to position [107, 0]
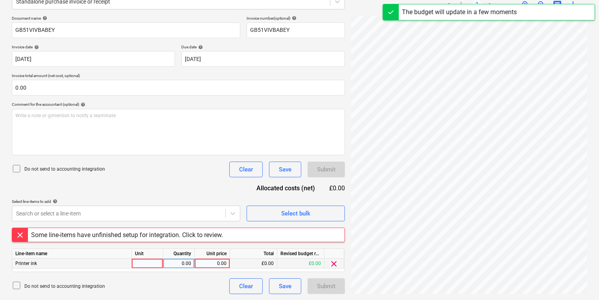
click at [157, 266] on div at bounding box center [147, 264] width 31 height 10
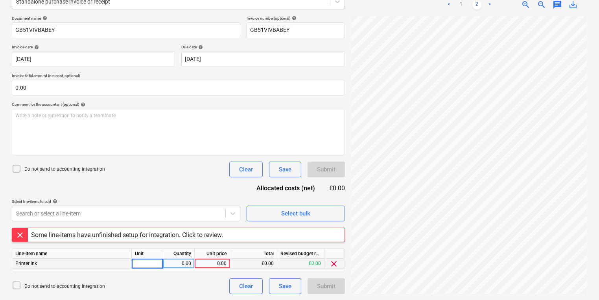
click at [215, 199] on div "Select line-items to add help" at bounding box center [126, 201] width 228 height 5
click at [213, 193] on body "Sales Projects Contacts Company Inbox 1 format_size keyboard_arrow_down help se…" at bounding box center [299, 43] width 599 height 300
click at [199, 172] on div "Document name help GB51VIVBABEY Invoice number (optional) help GB51VIVBABEY Inv…" at bounding box center [178, 155] width 333 height 278
click at [153, 259] on div at bounding box center [147, 264] width 31 height 10
type input "pcs"
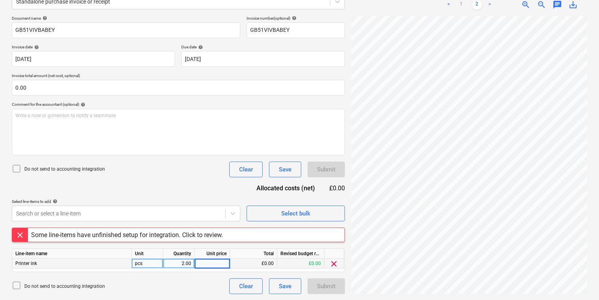
click at [184, 262] on div "2.00" at bounding box center [178, 264] width 25 height 10
type input "1"
click at [214, 262] on div "2.00" at bounding box center [212, 264] width 29 height 10
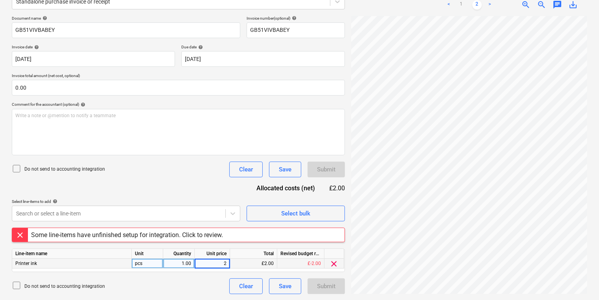
scroll to position [12, 61]
click at [216, 262] on div "2.00" at bounding box center [212, 264] width 29 height 10
type input "87.33"
click at [193, 177] on div "Document name help GB51VIVBABEY Invoice number (optional) help GB51VIVBABEY Inv…" at bounding box center [178, 155] width 333 height 278
click at [300, 285] on button "Save" at bounding box center [285, 286] width 32 height 16
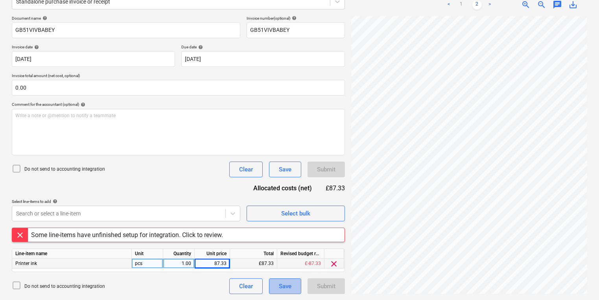
scroll to position [65, 0]
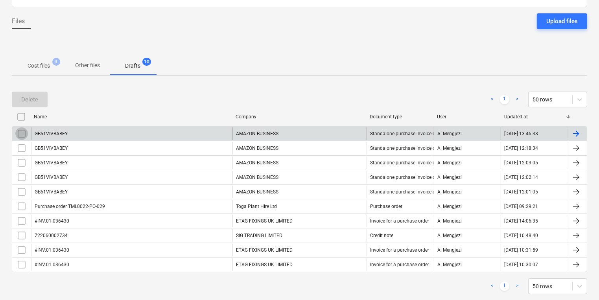
click at [26, 133] on input "checkbox" at bounding box center [21, 133] width 13 height 13
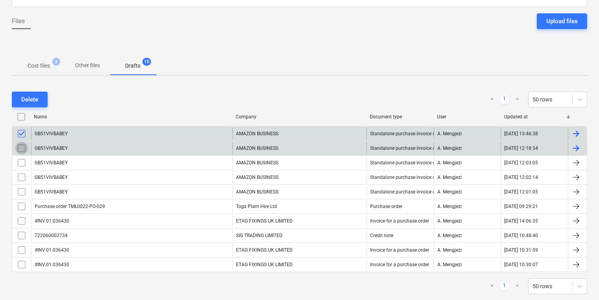
click at [20, 147] on input "checkbox" at bounding box center [21, 148] width 13 height 13
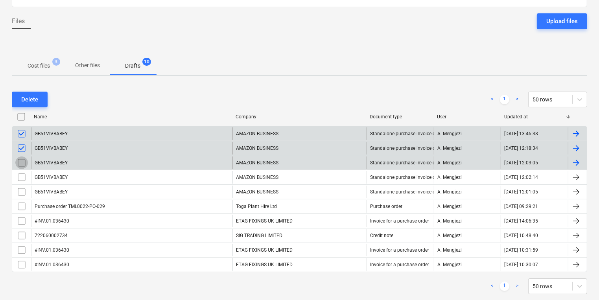
click at [22, 168] on input "checkbox" at bounding box center [21, 163] width 13 height 13
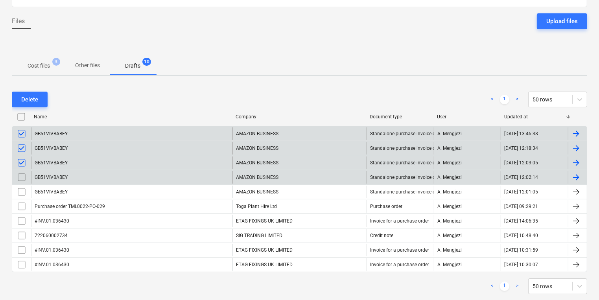
click at [21, 176] on input "checkbox" at bounding box center [21, 177] width 13 height 13
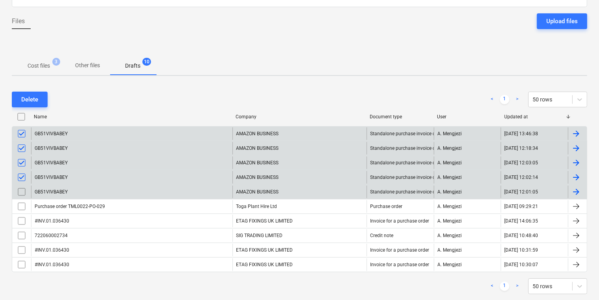
click at [21, 193] on input "checkbox" at bounding box center [21, 192] width 13 height 13
click at [31, 87] on div "Delete < 1 > 50 rows Name Company Document type User Updated at GB51VIVBABEY AM…" at bounding box center [299, 192] width 575 height 221
click at [31, 98] on div "Delete" at bounding box center [29, 99] width 17 height 10
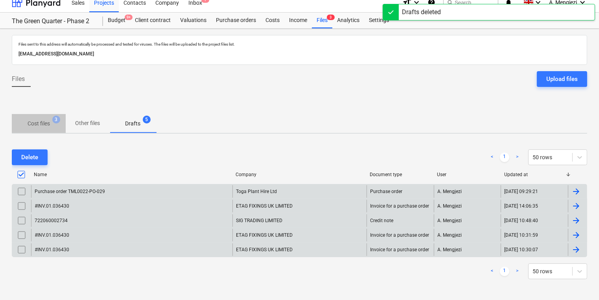
click at [43, 126] on p "Cost files" at bounding box center [39, 124] width 22 height 8
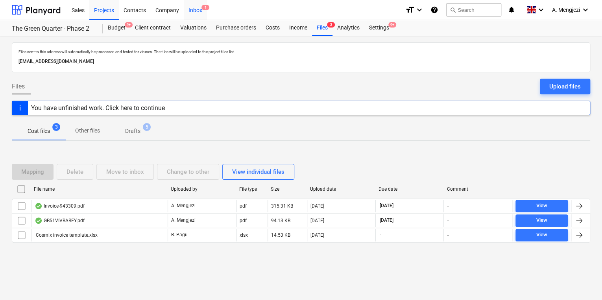
click at [195, 9] on div "Inbox 1" at bounding box center [195, 10] width 23 height 20
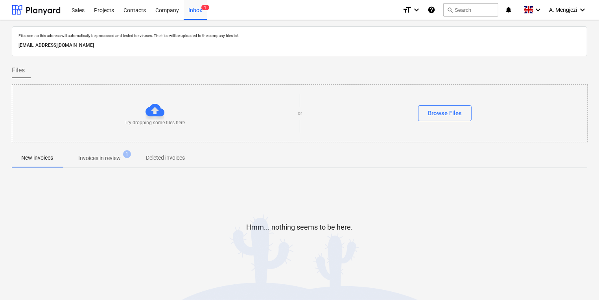
click at [109, 173] on div "Files sent to this address will automatically be processed and tested for virus…" at bounding box center [299, 159] width 575 height 266
click at [108, 160] on p "Invoices in review" at bounding box center [99, 158] width 42 height 8
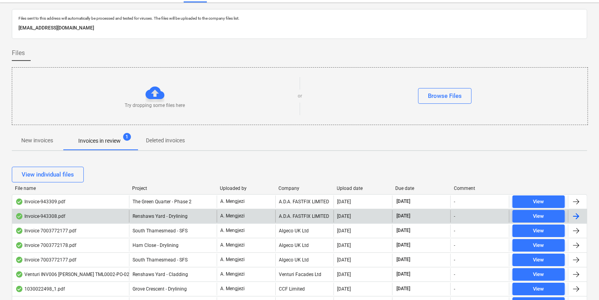
scroll to position [31, 0]
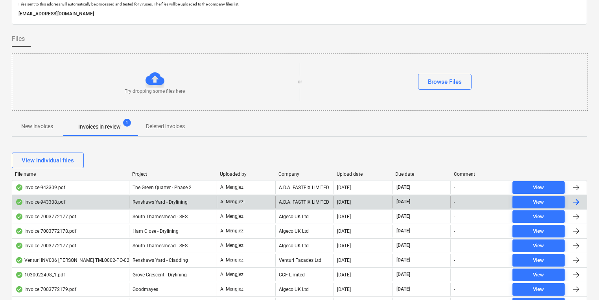
click at [203, 198] on div "Renshaws Yard - Drylining" at bounding box center [173, 202] width 88 height 13
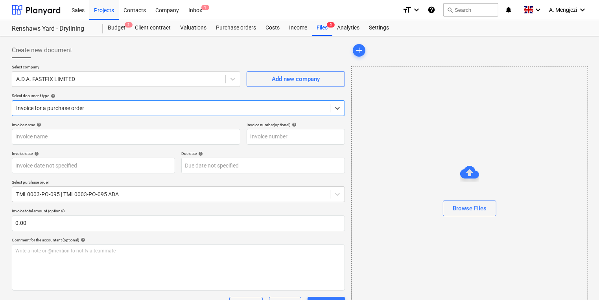
type input "943308"
type input "[DATE]"
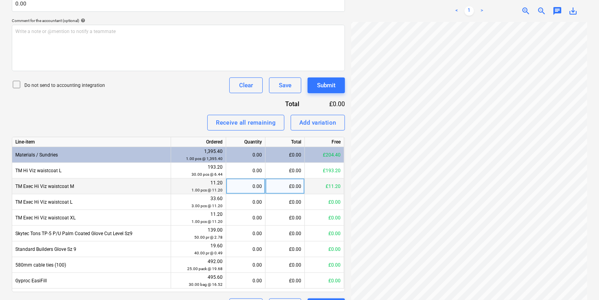
scroll to position [220, 0]
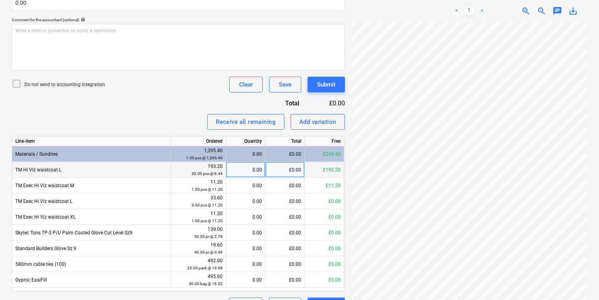
click at [240, 171] on div "0.00" at bounding box center [245, 170] width 33 height 16
type input "30"
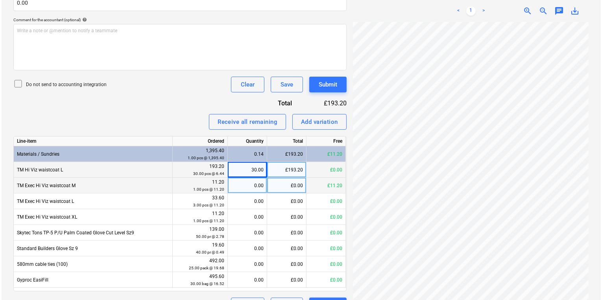
scroll to position [240, 0]
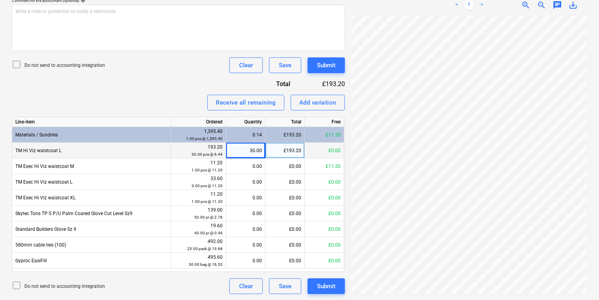
click at [327, 294] on div "Create new document Select company A.D.A. FASTFIX LIMITED Add new company Selec…" at bounding box center [178, 48] width 339 height 497
click at [321, 277] on div "Invoice name help 943308 Invoice number (optional) help 943308 Invoice date hel…" at bounding box center [178, 88] width 333 height 411
click at [321, 286] on div "Submit" at bounding box center [326, 286] width 18 height 10
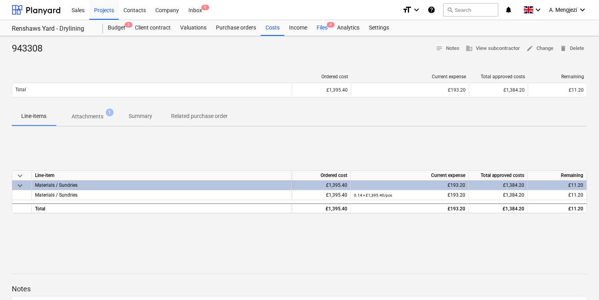
click at [317, 28] on div "Files 4" at bounding box center [322, 28] width 20 height 16
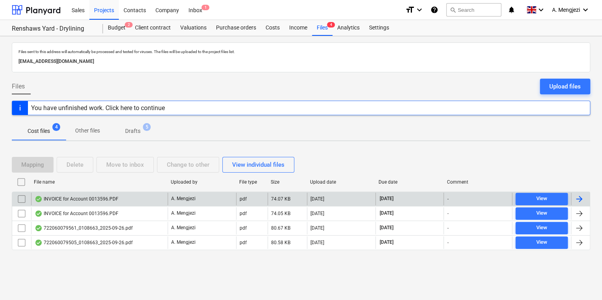
click at [181, 194] on div "A. Mengjezi" at bounding box center [202, 199] width 68 height 13
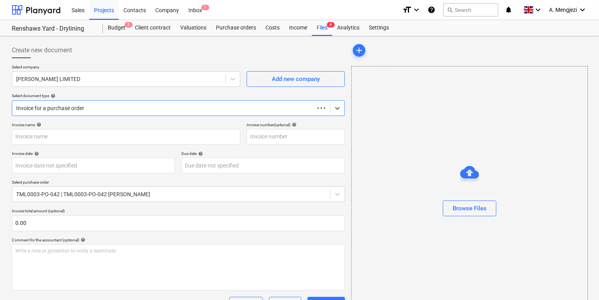
type input "0243/01478801"
type input "[DATE]"
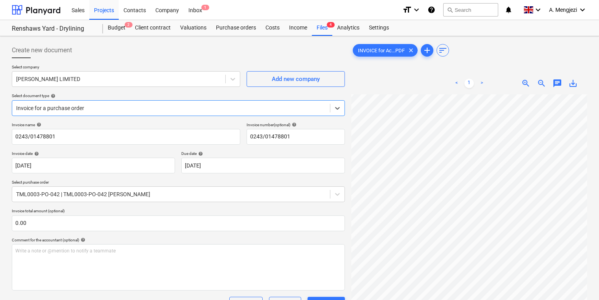
scroll to position [63, 0]
click at [319, 30] on div "Files 4" at bounding box center [322, 28] width 20 height 16
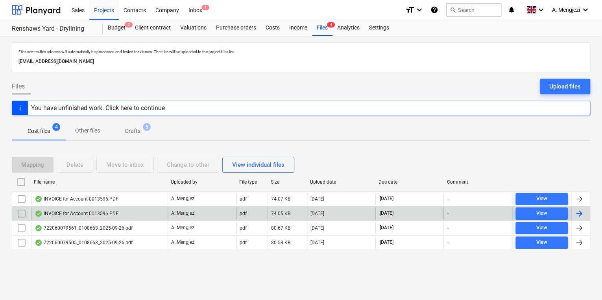
click at [66, 213] on div "INVOICE for Account 0013596.PDF" at bounding box center [77, 213] width 84 height 6
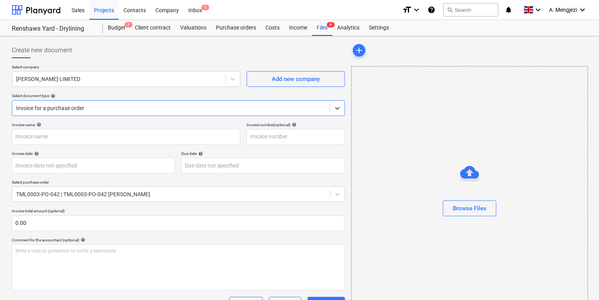
type input "0243/01478806"
type input "[DATE]"
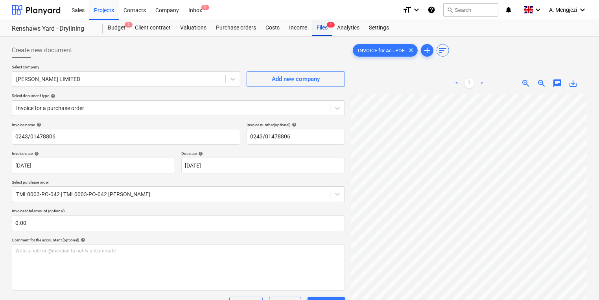
click at [330, 29] on div "Files 4" at bounding box center [322, 28] width 20 height 16
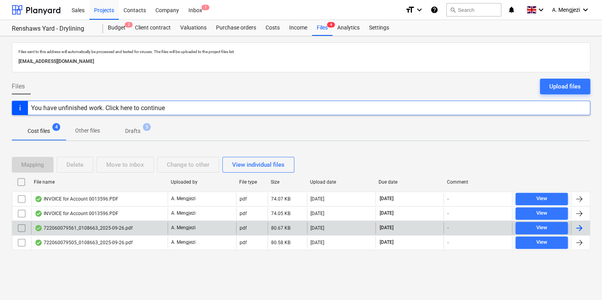
click at [138, 232] on div "722060079561_0108663_2025-09-26.pdf" at bounding box center [99, 228] width 136 height 13
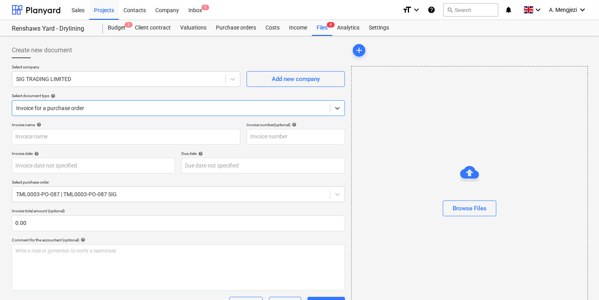
type input "722060079561"
type input "[DATE]"
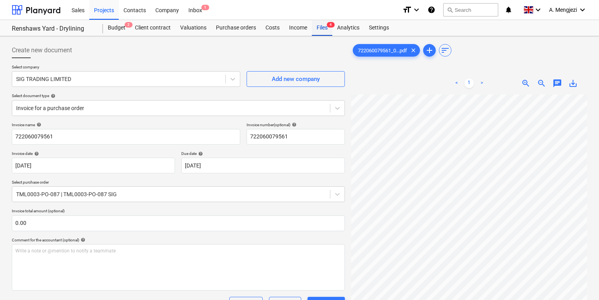
click at [326, 27] on div "Files 4" at bounding box center [322, 28] width 20 height 16
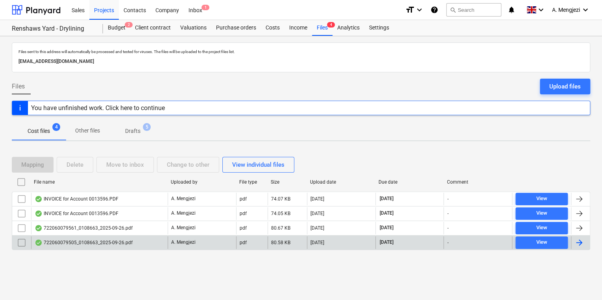
click at [154, 244] on div "722060079505_0108663_2025-09-26.pdf" at bounding box center [99, 242] width 136 height 13
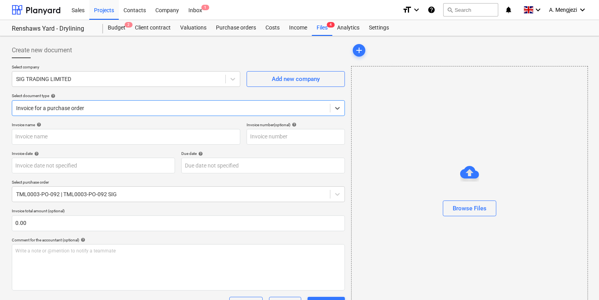
type input "722060079505"
type input "[DATE]"
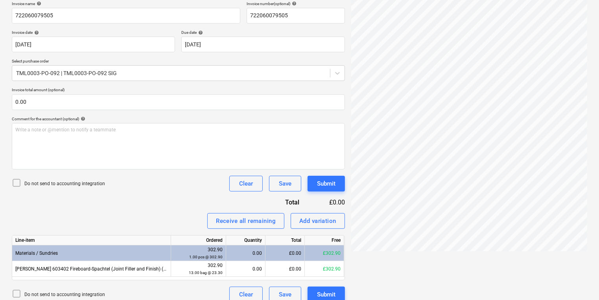
scroll to position [129, 0]
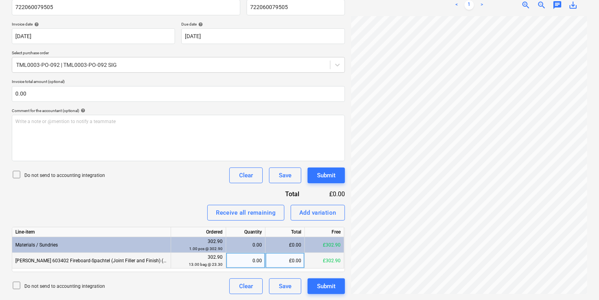
click at [261, 256] on div "0.00" at bounding box center [245, 261] width 33 height 16
type input "5"
click at [319, 279] on button "Submit" at bounding box center [326, 286] width 37 height 16
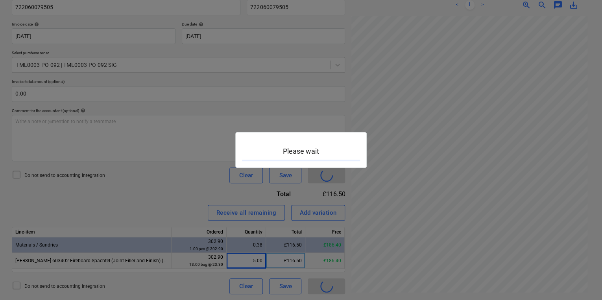
scroll to position [142, 60]
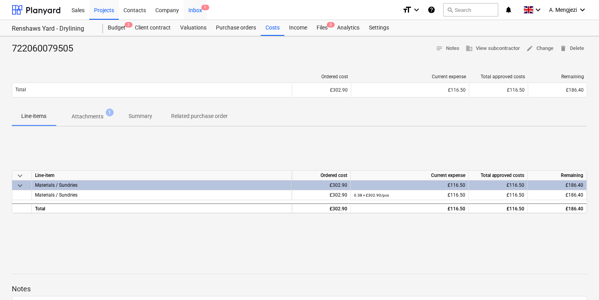
click at [197, 13] on div "Inbox 1" at bounding box center [195, 10] width 23 height 20
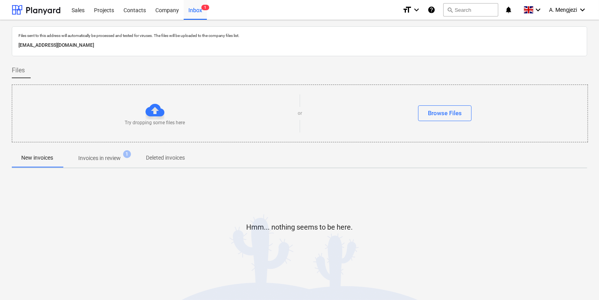
click at [108, 151] on span "Invoices in review 1" at bounding box center [100, 158] width 74 height 14
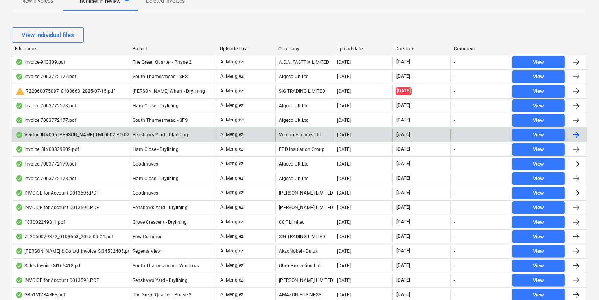
scroll to position [157, 0]
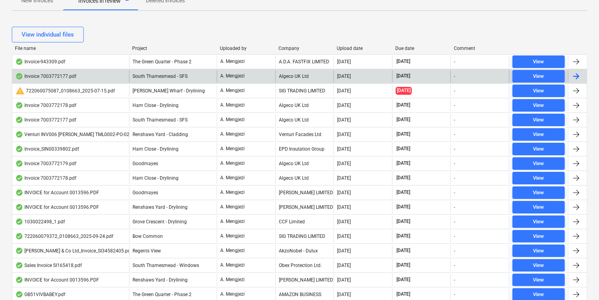
click at [253, 80] on div "A. Mengjezi" at bounding box center [246, 76] width 59 height 13
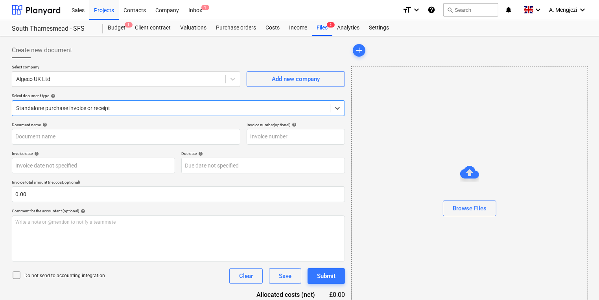
type input "7003772177"
type input "[DATE]"
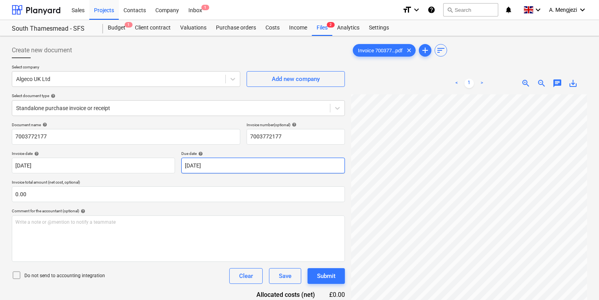
scroll to position [63, 0]
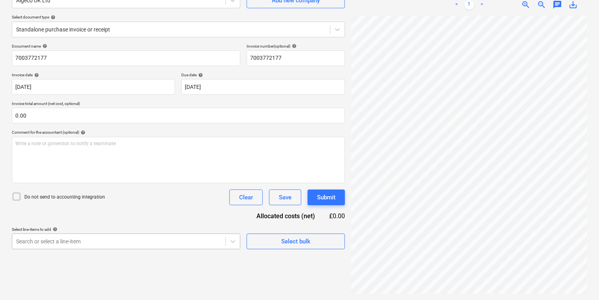
click at [203, 221] on body "Sales Projects Contacts Company Inbox 1 format_size keyboard_arrow_down help se…" at bounding box center [299, 71] width 599 height 300
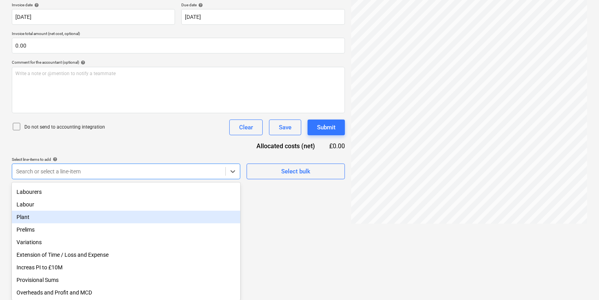
click at [80, 215] on div "Plant" at bounding box center [126, 217] width 228 height 13
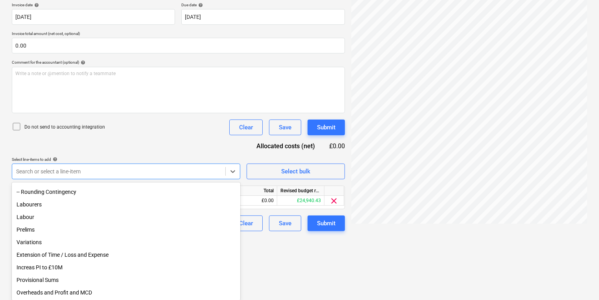
scroll to position [86, 0]
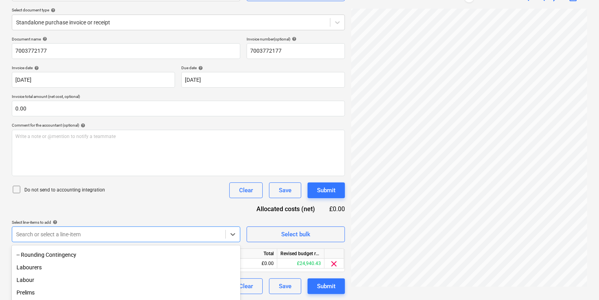
click at [190, 116] on div "Document name help 7003772177 Invoice number (optional) help 7003772177 Invoice…" at bounding box center [178, 166] width 333 height 258
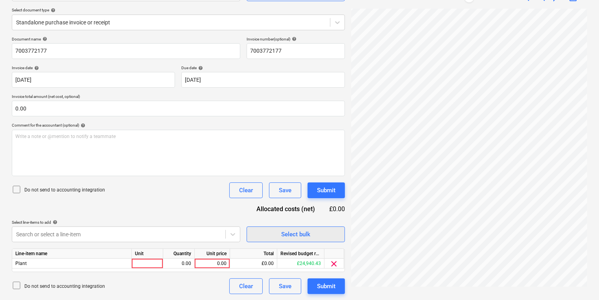
click at [316, 231] on span "Select bulk" at bounding box center [295, 234] width 79 height 10
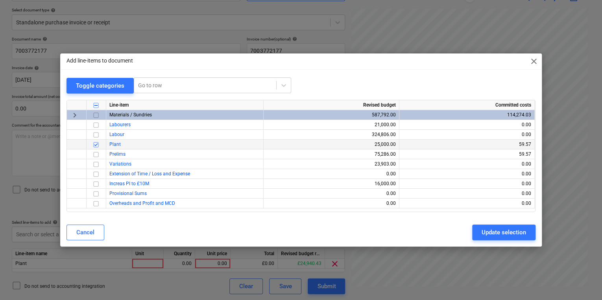
click at [92, 143] on input "checkbox" at bounding box center [95, 144] width 9 height 9
click at [75, 112] on span "keyboard_arrow_right" at bounding box center [74, 115] width 9 height 9
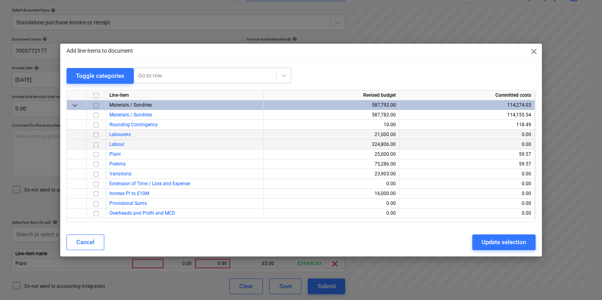
click at [123, 149] on div "Labour" at bounding box center [184, 145] width 157 height 10
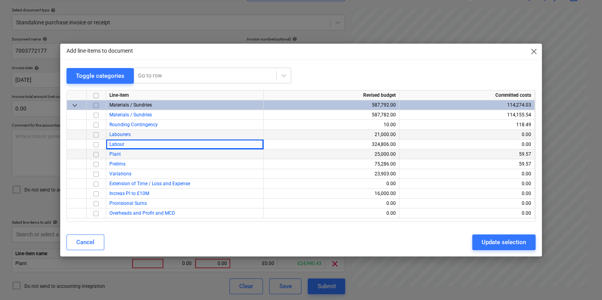
click at [125, 154] on div "Plant" at bounding box center [184, 154] width 157 height 10
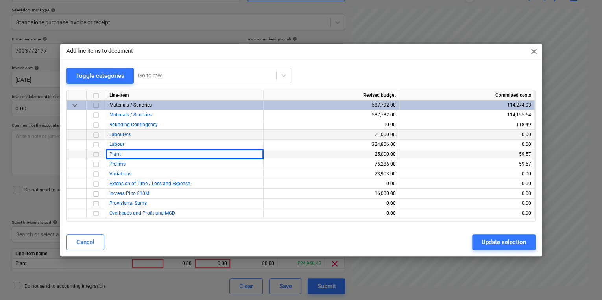
click at [93, 154] on input "checkbox" at bounding box center [95, 154] width 9 height 9
click at [529, 246] on button "Update selection" at bounding box center [503, 242] width 63 height 16
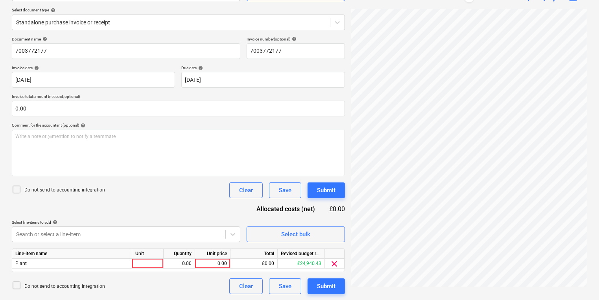
drag, startPoint x: 345, startPoint y: 185, endPoint x: 345, endPoint y: 176, distance: 8.7
click at [345, 176] on div "Create new document Select company Algeco UK Ltd Add new company Select documen…" at bounding box center [178, 126] width 339 height 344
click at [154, 258] on div "Unit" at bounding box center [147, 254] width 31 height 10
click at [142, 271] on div "Line-item name Unit Quantity Unit price Total Revised budget remaining Plant 0.…" at bounding box center [178, 261] width 333 height 24
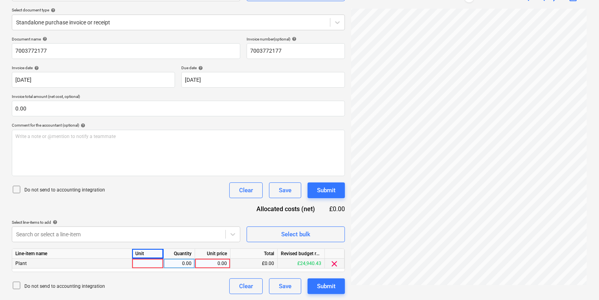
click at [168, 259] on div "0.00" at bounding box center [179, 264] width 25 height 10
click at [144, 262] on div at bounding box center [147, 264] width 31 height 10
type input "PCS"
type input "59.97"
click at [99, 129] on p "Comment for the accountant (optional) help" at bounding box center [178, 126] width 333 height 7
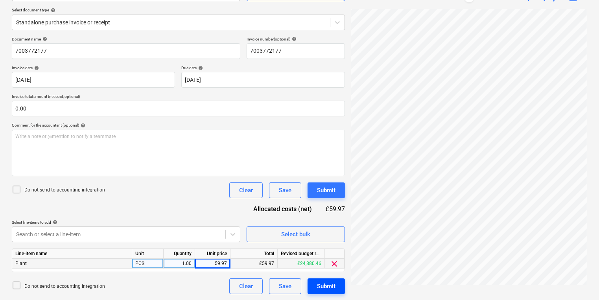
click at [327, 286] on div "Submit" at bounding box center [326, 286] width 18 height 10
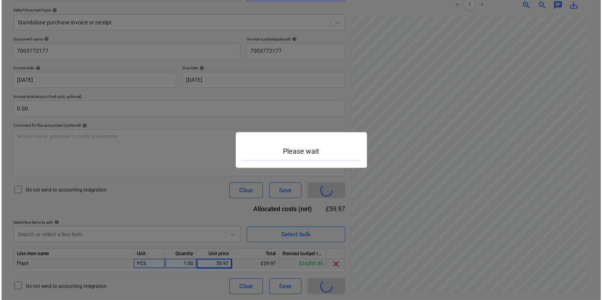
scroll to position [141, 60]
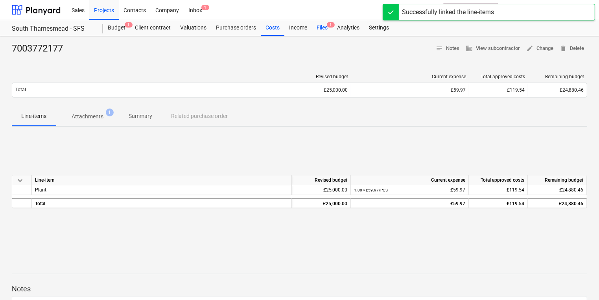
click at [313, 30] on div "Files 1" at bounding box center [322, 28] width 20 height 16
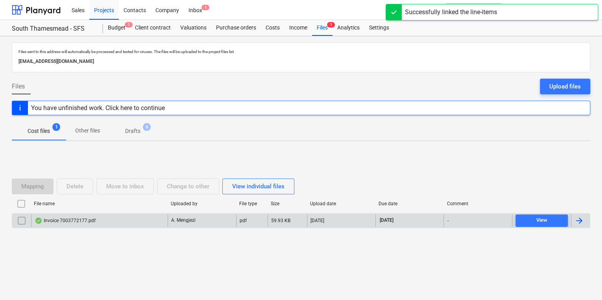
click at [175, 220] on p "A. Mengjezi" at bounding box center [183, 220] width 24 height 7
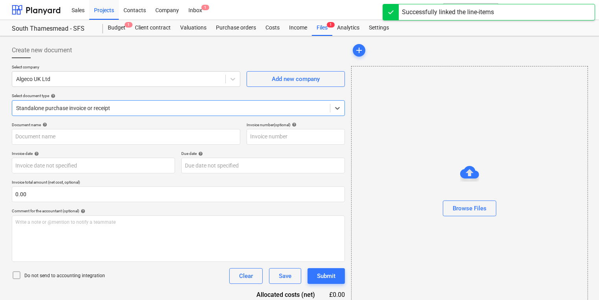
type input "7003772177"
type input "[DATE]"
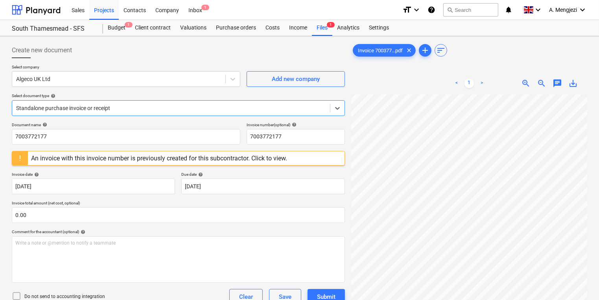
scroll to position [31, 0]
click at [325, 29] on div "Files 1" at bounding box center [322, 28] width 20 height 16
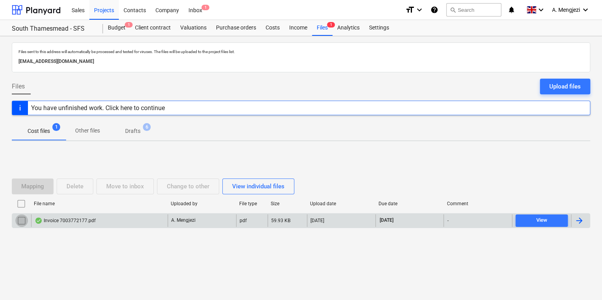
click at [23, 219] on input "checkbox" at bounding box center [21, 220] width 13 height 13
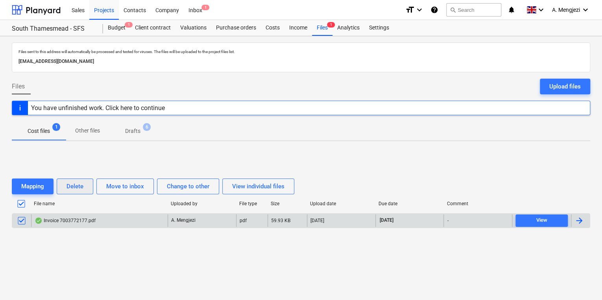
click at [90, 183] on button "Delete" at bounding box center [75, 187] width 37 height 16
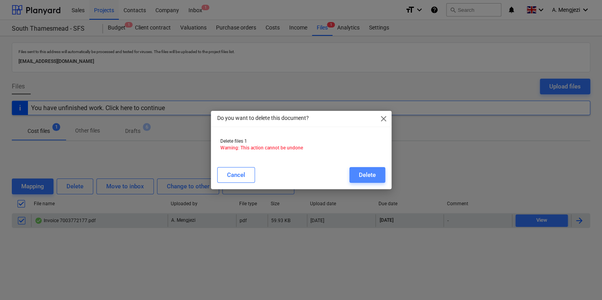
click at [351, 174] on button "Delete" at bounding box center [367, 175] width 36 height 16
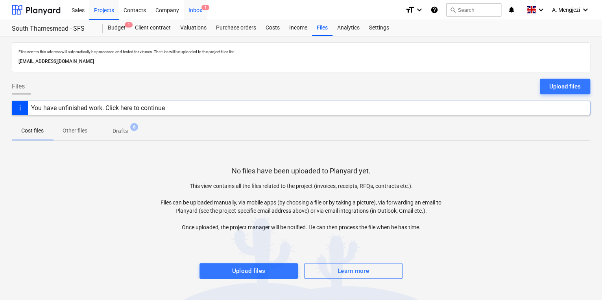
click at [206, 8] on span "1" at bounding box center [205, 8] width 8 height 6
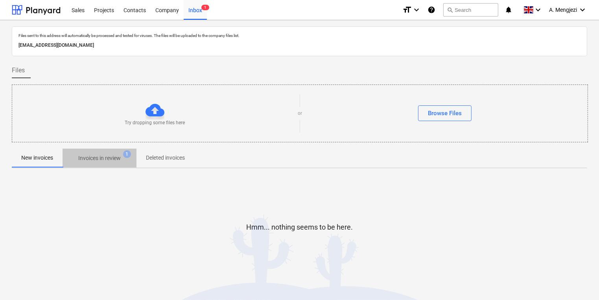
click at [89, 158] on p "Invoices in review" at bounding box center [99, 158] width 42 height 8
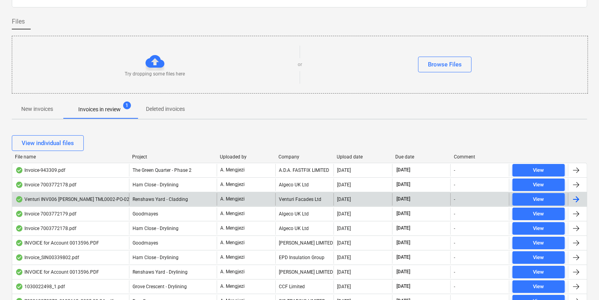
scroll to position [63, 0]
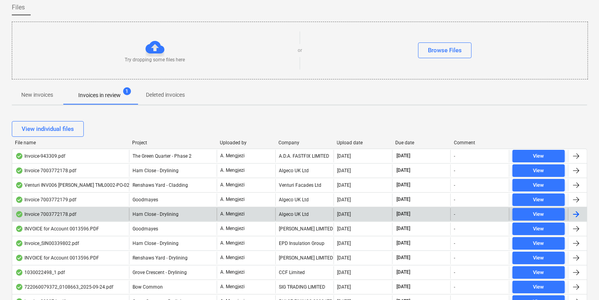
click at [203, 211] on div "Ham Close - Drylining" at bounding box center [173, 214] width 88 height 13
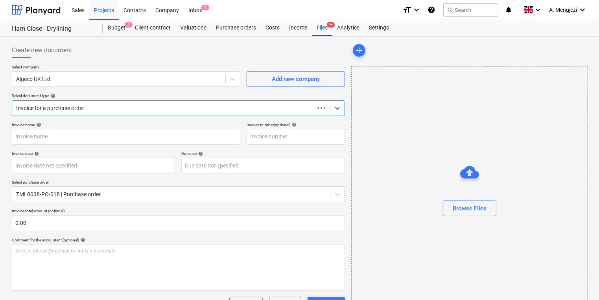
type input "7003772178"
type input "[DATE]"
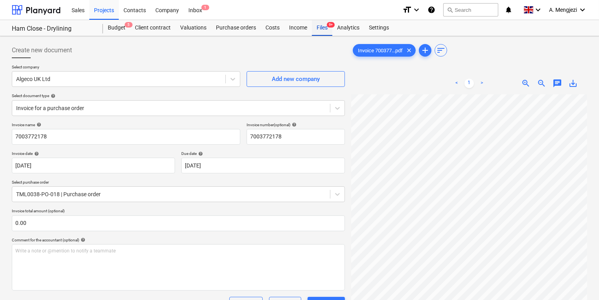
click at [322, 25] on div "Files 9+" at bounding box center [322, 28] width 20 height 16
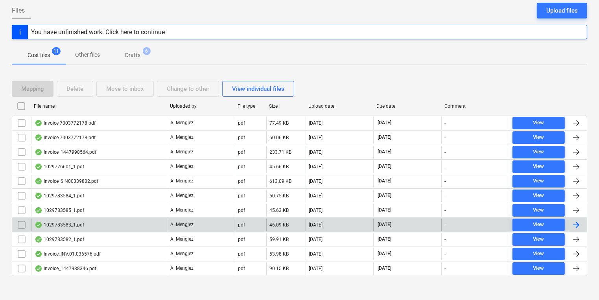
scroll to position [79, 0]
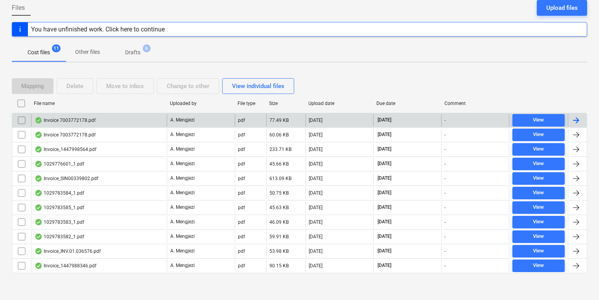
click at [166, 122] on div "Invoice 7003772178.pdf" at bounding box center [99, 120] width 136 height 13
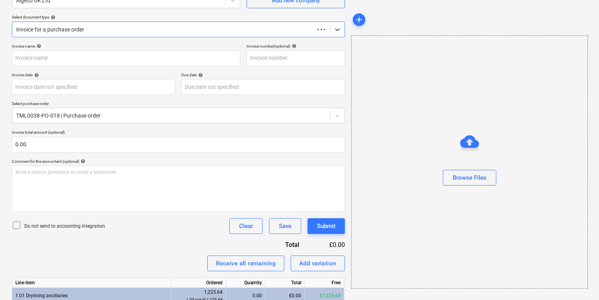
scroll to position [34, 0]
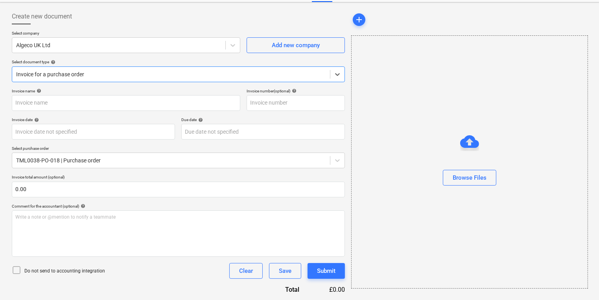
type input "7003772178"
type input "[DATE]"
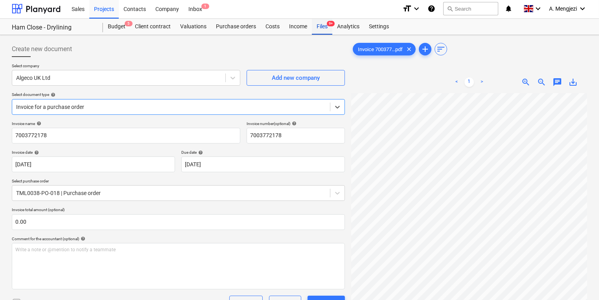
scroll to position [0, 0]
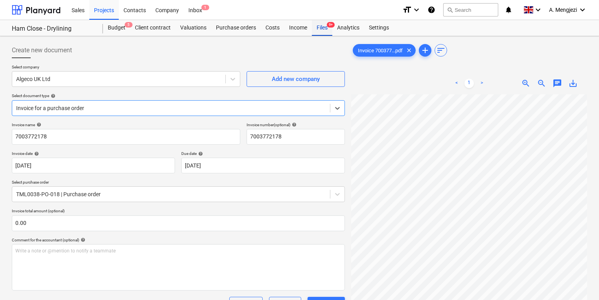
click at [313, 20] on header "Sales Projects Contacts Company Inbox 1 format_size keyboard_arrow_down help se…" at bounding box center [299, 18] width 599 height 36
click at [324, 27] on div "Files 9+" at bounding box center [322, 28] width 20 height 16
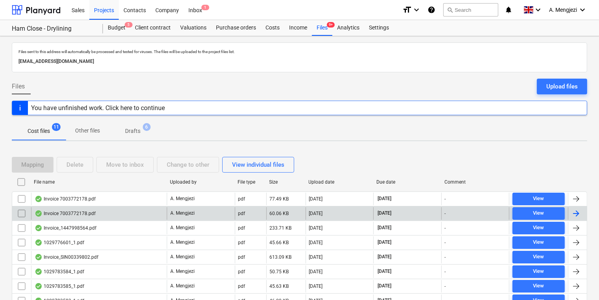
click at [156, 215] on div "Invoice 7003772178.pdf" at bounding box center [99, 213] width 136 height 13
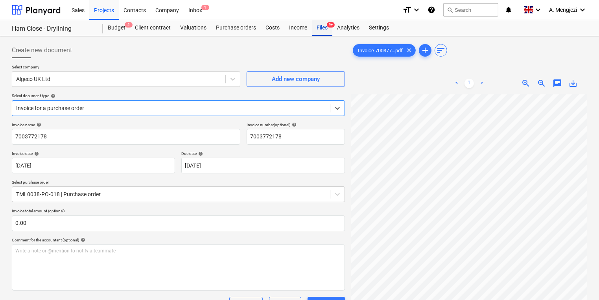
click at [326, 28] on div "Files 9+" at bounding box center [322, 28] width 20 height 16
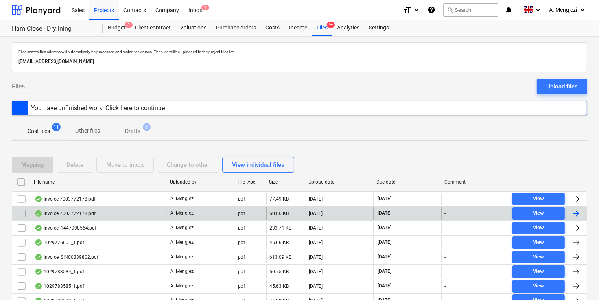
click at [24, 211] on input "checkbox" at bounding box center [21, 213] width 13 height 13
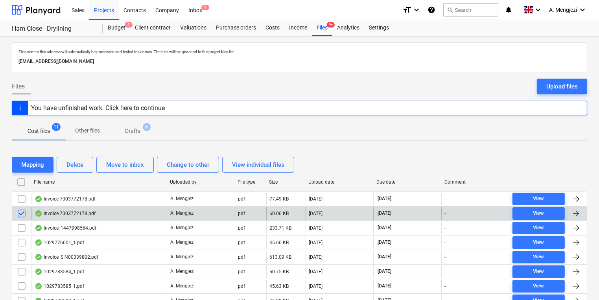
click at [74, 174] on div "Mapping Delete Move to inbox Change to other View individual files" at bounding box center [299, 165] width 575 height 22
click at [77, 165] on div "Delete" at bounding box center [74, 165] width 17 height 10
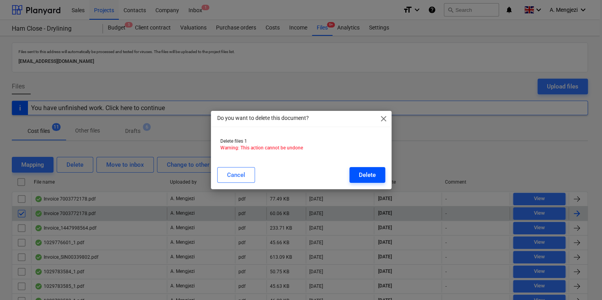
click at [367, 179] on div "Delete" at bounding box center [367, 175] width 17 height 10
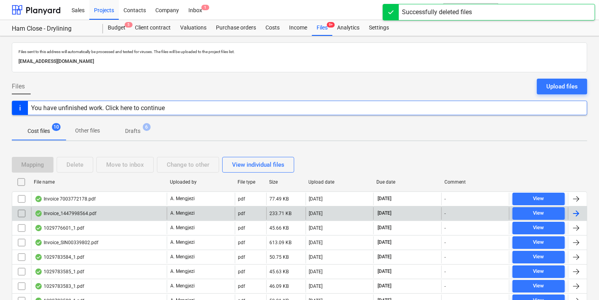
click at [284, 135] on div "Cost files 10 Other files Drafts 6" at bounding box center [299, 131] width 575 height 19
click at [184, 9] on div "Inbox 1" at bounding box center [195, 10] width 23 height 20
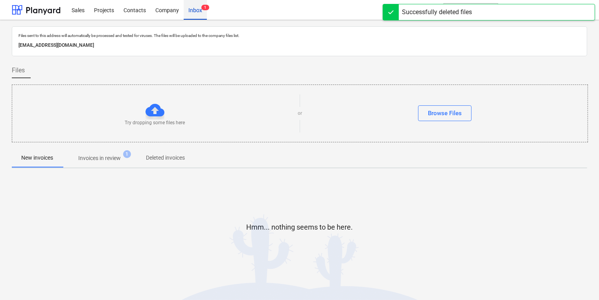
click at [184, 9] on div "Inbox 1" at bounding box center [195, 10] width 23 height 20
click at [111, 163] on span "Invoices in review 1" at bounding box center [100, 158] width 74 height 14
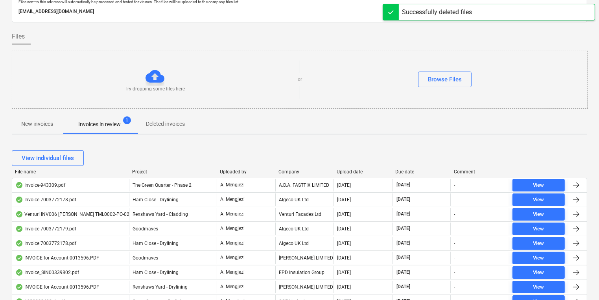
scroll to position [94, 0]
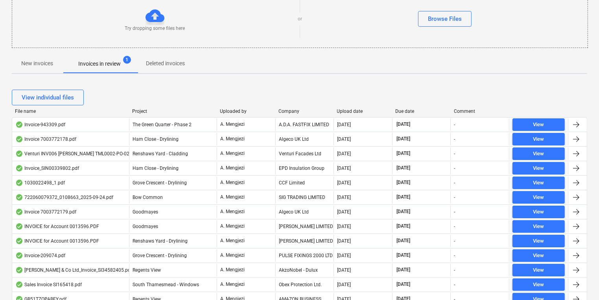
drag, startPoint x: 142, startPoint y: 111, endPoint x: 153, endPoint y: 115, distance: 11.3
click at [145, 113] on div "Project" at bounding box center [172, 112] width 81 height 6
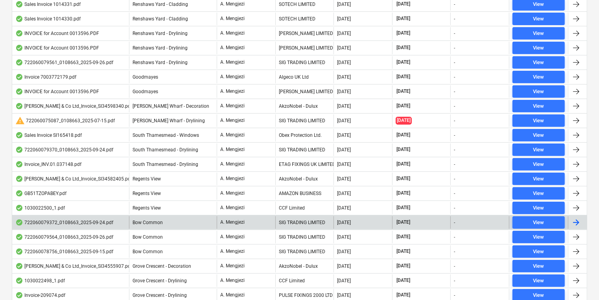
scroll to position [378, 0]
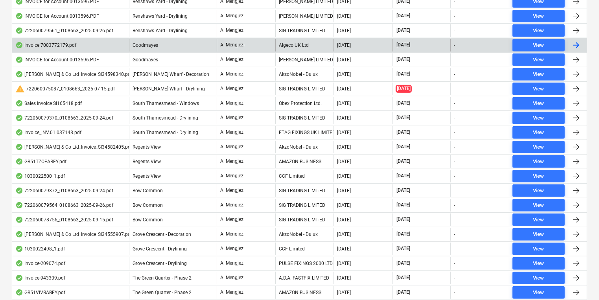
click at [144, 39] on div "Goodmayes" at bounding box center [173, 45] width 88 height 13
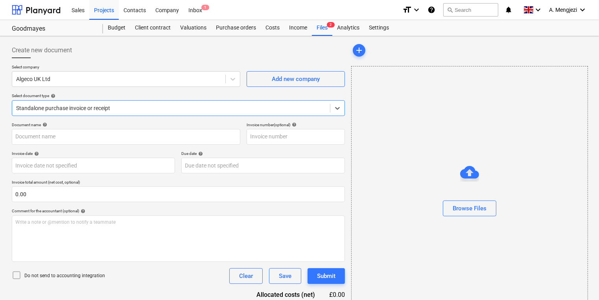
type input "7003772179"
type input "[DATE]"
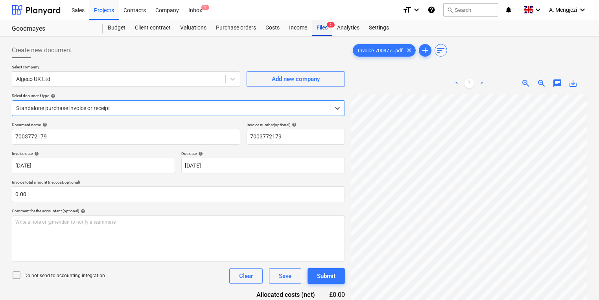
click at [314, 32] on div "Files 2" at bounding box center [322, 28] width 20 height 16
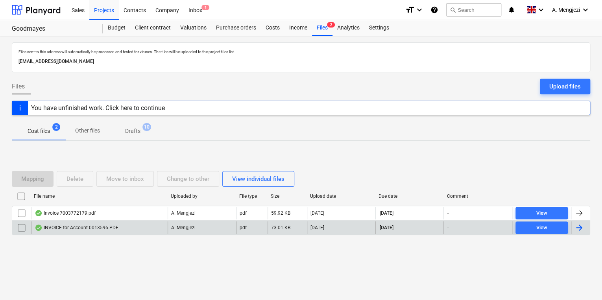
click at [125, 225] on div "INVOICE for Account 0013596.PDF" at bounding box center [99, 227] width 136 height 13
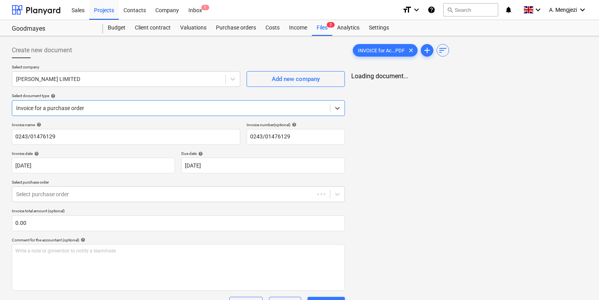
type input "0243/01476129"
type input "[DATE]"
click at [331, 22] on span "2" at bounding box center [331, 25] width 8 height 6
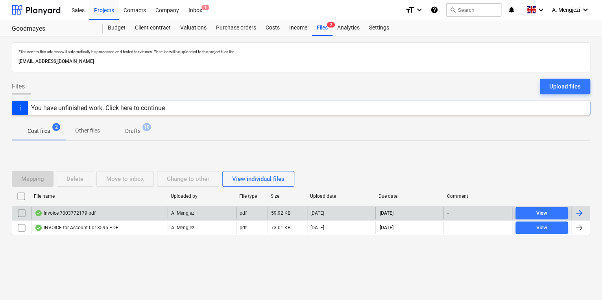
click at [125, 206] on div "Invoice 7003772179.pdf A. Mengjezi pdf 59.92 KB [DATE] [DATE] - View" at bounding box center [301, 213] width 578 height 15
click at [125, 211] on div "Invoice 7003772179.pdf" at bounding box center [99, 213] width 136 height 13
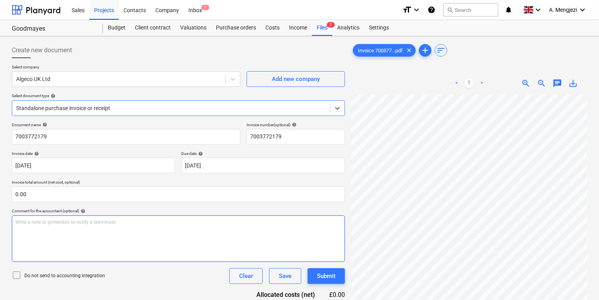
scroll to position [0, 61]
click at [249, 247] on div "Create new document Select company Algeco UK Ltd Add new company Select documen…" at bounding box center [300, 207] width 582 height 336
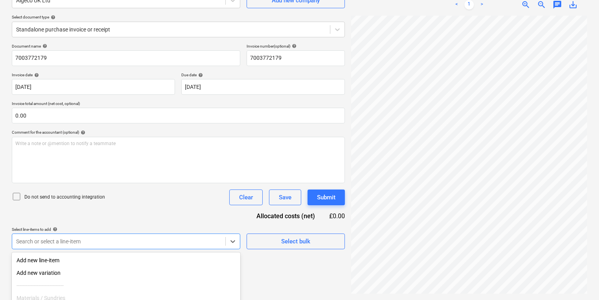
scroll to position [149, 0]
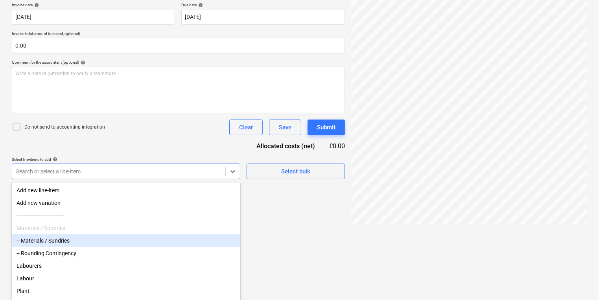
click at [111, 151] on body "Sales Projects Contacts Company Inbox 1 format_size keyboard_arrow_down help se…" at bounding box center [299, 1] width 599 height 300
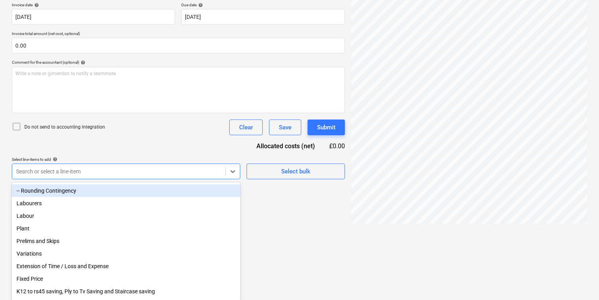
scroll to position [63, 0]
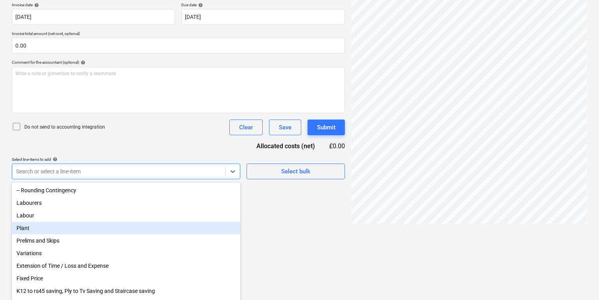
click at [95, 228] on div "Plant" at bounding box center [126, 228] width 228 height 13
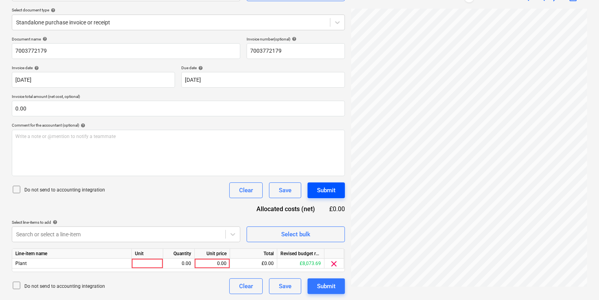
scroll to position [64, 37]
click at [156, 265] on div at bounding box center [147, 264] width 31 height 10
type input "P"
type input "pcs"
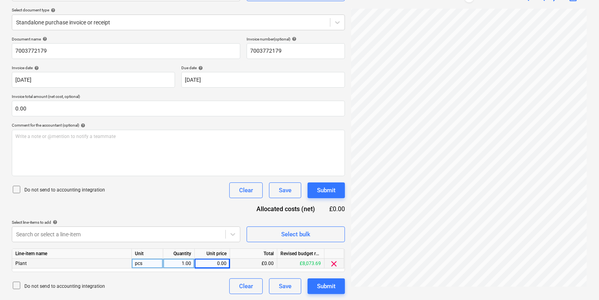
scroll to position [86, 61]
click at [224, 260] on div "0.00" at bounding box center [212, 264] width 29 height 10
type input "32"
click at [216, 264] on div "32.00" at bounding box center [212, 264] width 29 height 10
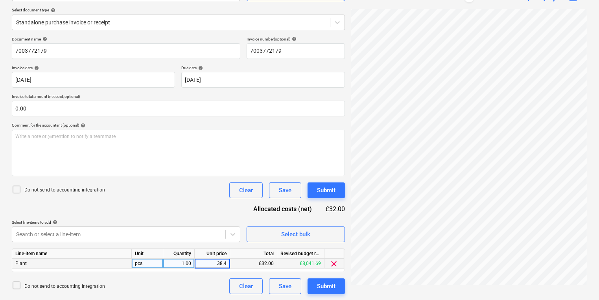
type input "38.40"
click at [316, 291] on button "Submit" at bounding box center [326, 286] width 37 height 16
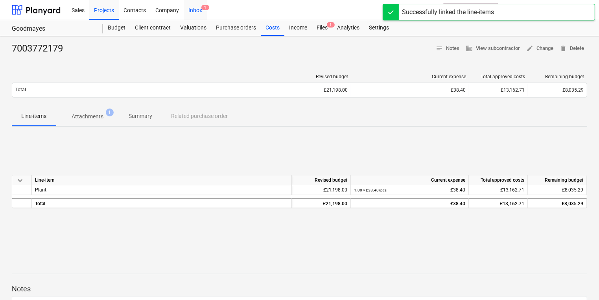
click at [208, 9] on span "1" at bounding box center [205, 8] width 8 height 6
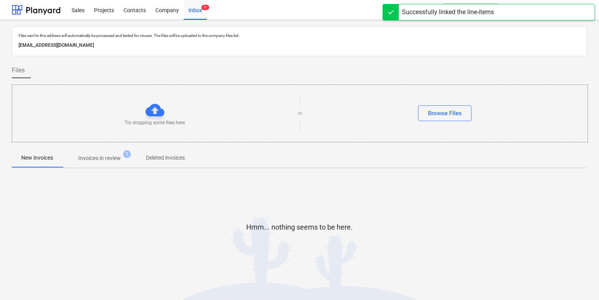
click at [111, 159] on p "Invoices in review" at bounding box center [99, 158] width 42 height 8
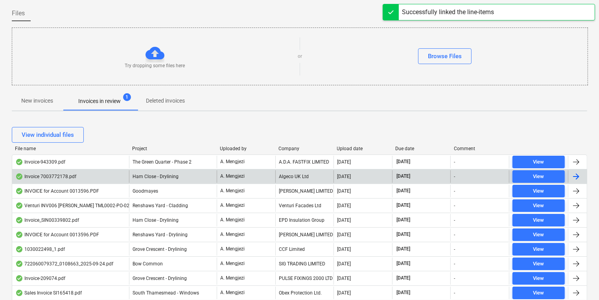
scroll to position [94, 0]
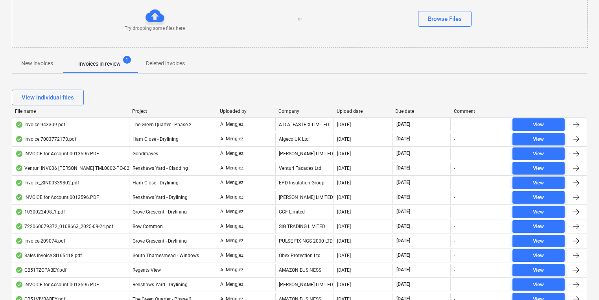
click at [141, 110] on div "Project" at bounding box center [172, 112] width 81 height 6
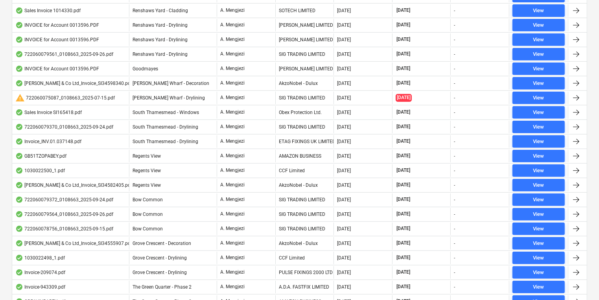
scroll to position [440, 0]
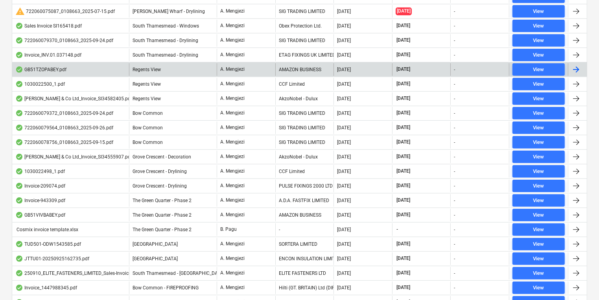
click at [305, 66] on div "AMAZON BUSINESS" at bounding box center [304, 69] width 59 height 13
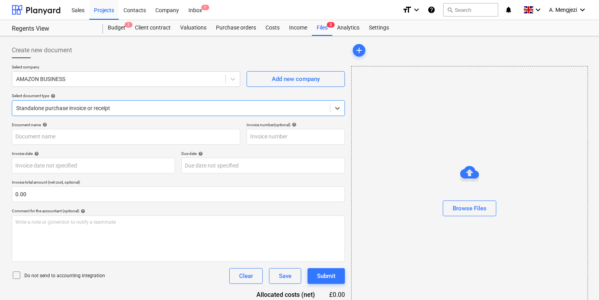
type input "GB51TZOPABEY"
type input "[DATE]"
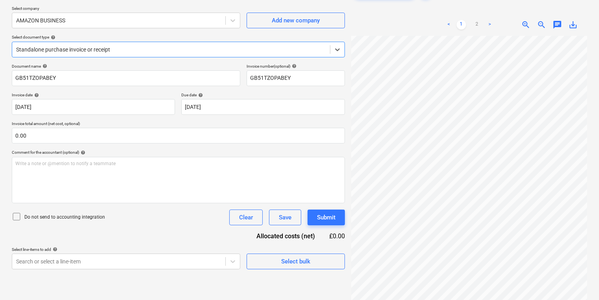
scroll to position [79, 0]
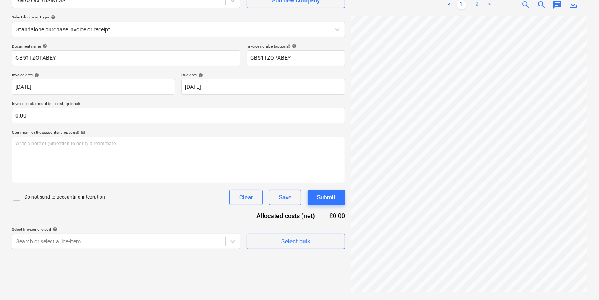
click at [477, 7] on link "2" at bounding box center [476, 4] width 9 height 9
click at [312, 242] on span "Select bulk" at bounding box center [295, 241] width 79 height 10
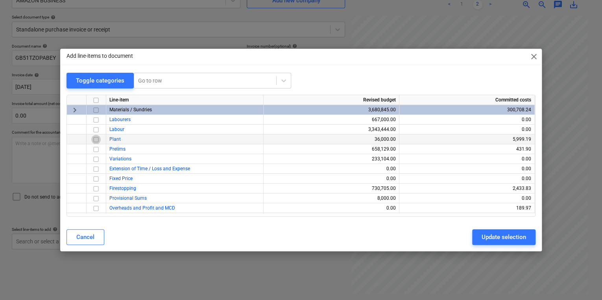
click at [94, 144] on input "checkbox" at bounding box center [95, 139] width 9 height 9
click at [531, 233] on button "Update selection" at bounding box center [503, 237] width 63 height 16
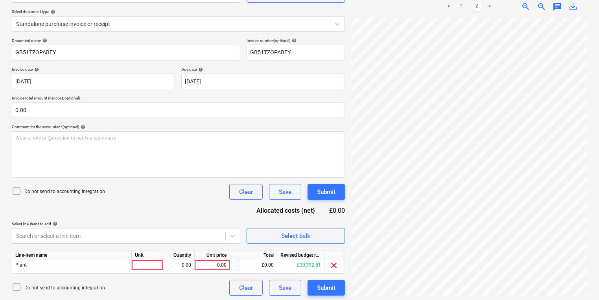
scroll to position [86, 0]
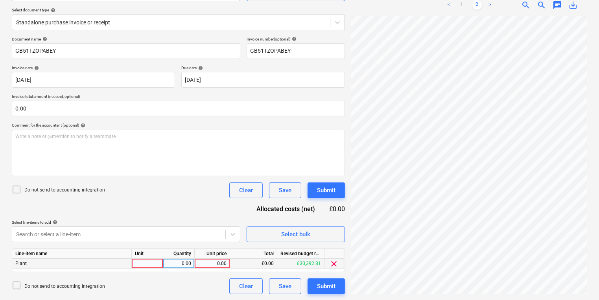
click at [141, 264] on div at bounding box center [147, 264] width 31 height 10
type input "pcs"
drag, startPoint x: 199, startPoint y: 263, endPoint x: 196, endPoint y: 267, distance: 5.0
click at [196, 267] on div "0.00" at bounding box center [212, 264] width 35 height 10
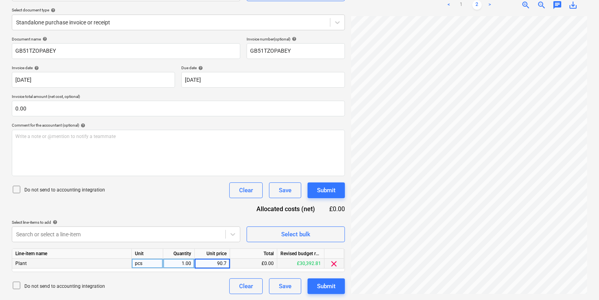
type input "90.74"
click at [330, 288] on div "Submit" at bounding box center [326, 286] width 18 height 10
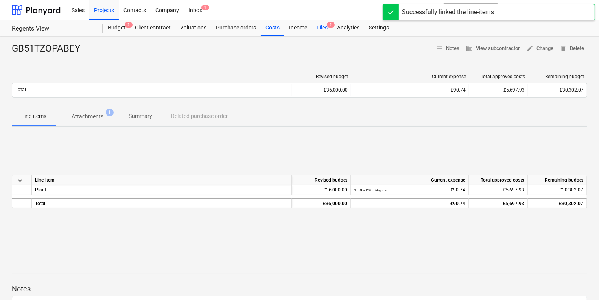
click at [323, 29] on div "Files 2" at bounding box center [322, 28] width 20 height 16
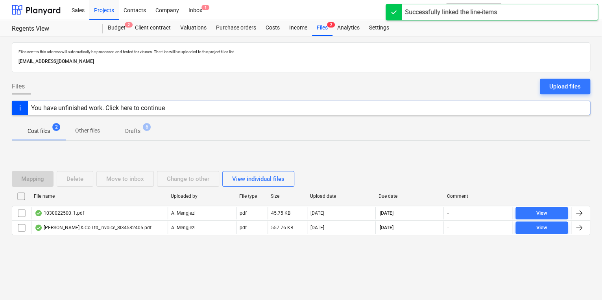
click at [113, 253] on div "Mapping Delete Move to inbox Change to other View individual files File name Up…" at bounding box center [301, 206] width 578 height 118
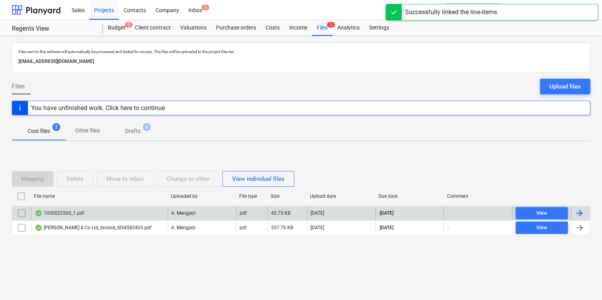
click at [112, 213] on div "1030022500_1.pdf" at bounding box center [99, 213] width 136 height 13
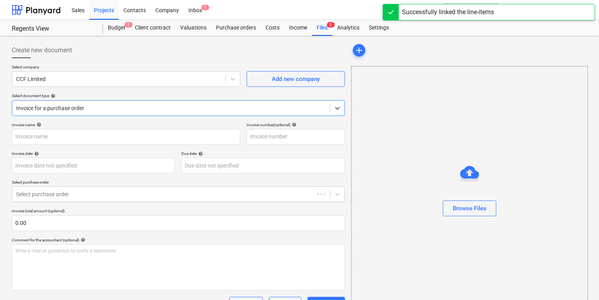
type input "1030022500"
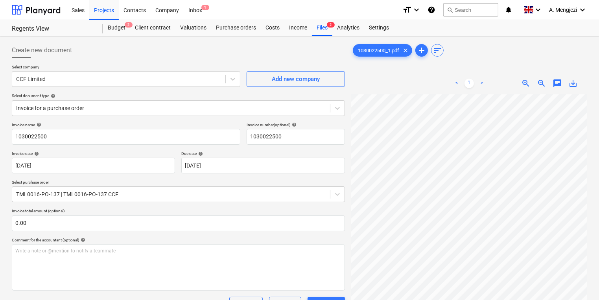
scroll to position [1, 61]
click at [337, 214] on div "Create new document Select company CCF Limited Add new company Select document …" at bounding box center [300, 272] width 582 height 466
